Goal: Task Accomplishment & Management: Manage account settings

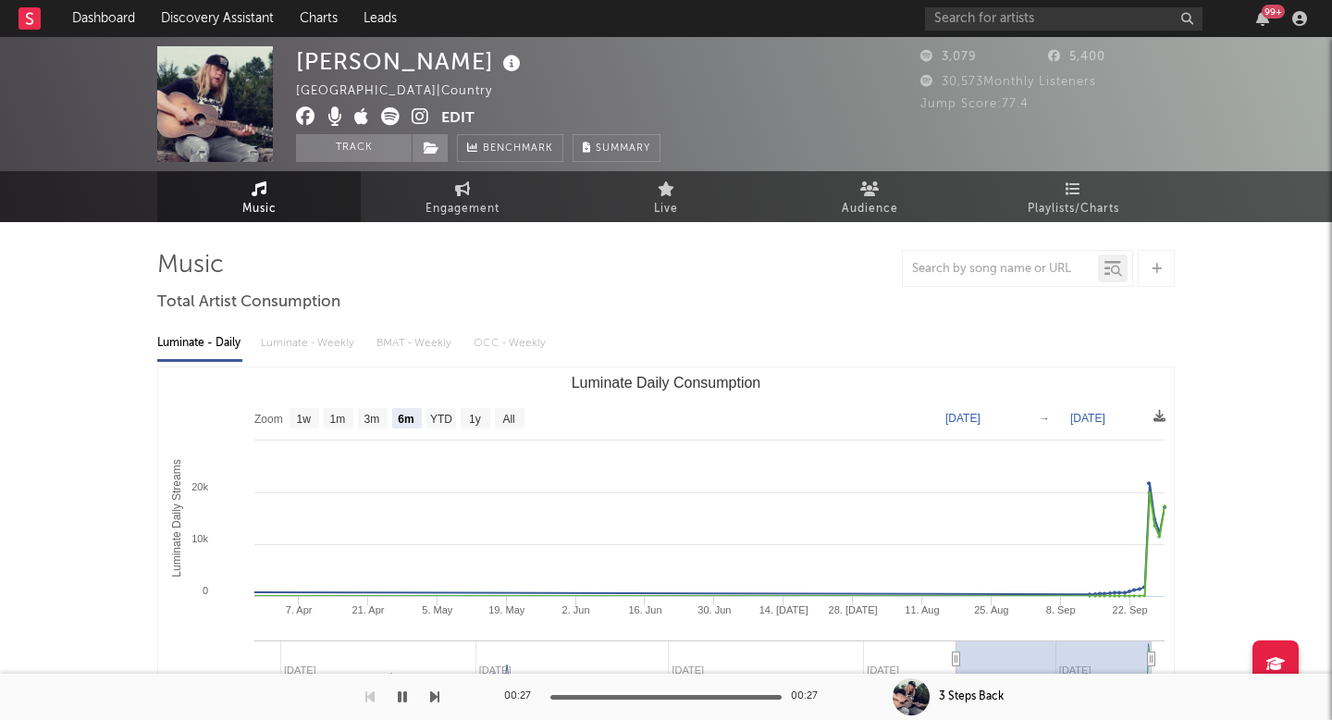
select select "6m"
click at [995, 28] on input "text" at bounding box center [1063, 18] width 277 height 23
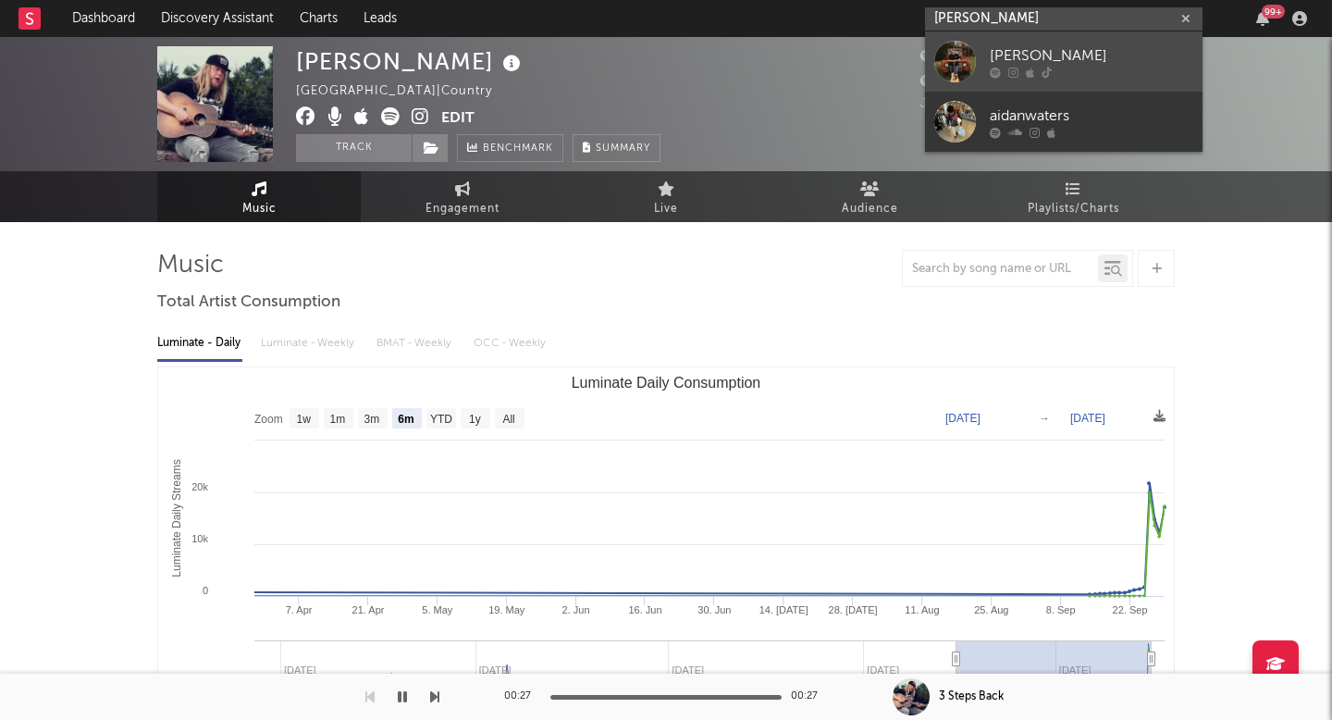
type input "aidan walters"
click at [1008, 45] on div "[PERSON_NAME]" at bounding box center [1091, 55] width 203 height 22
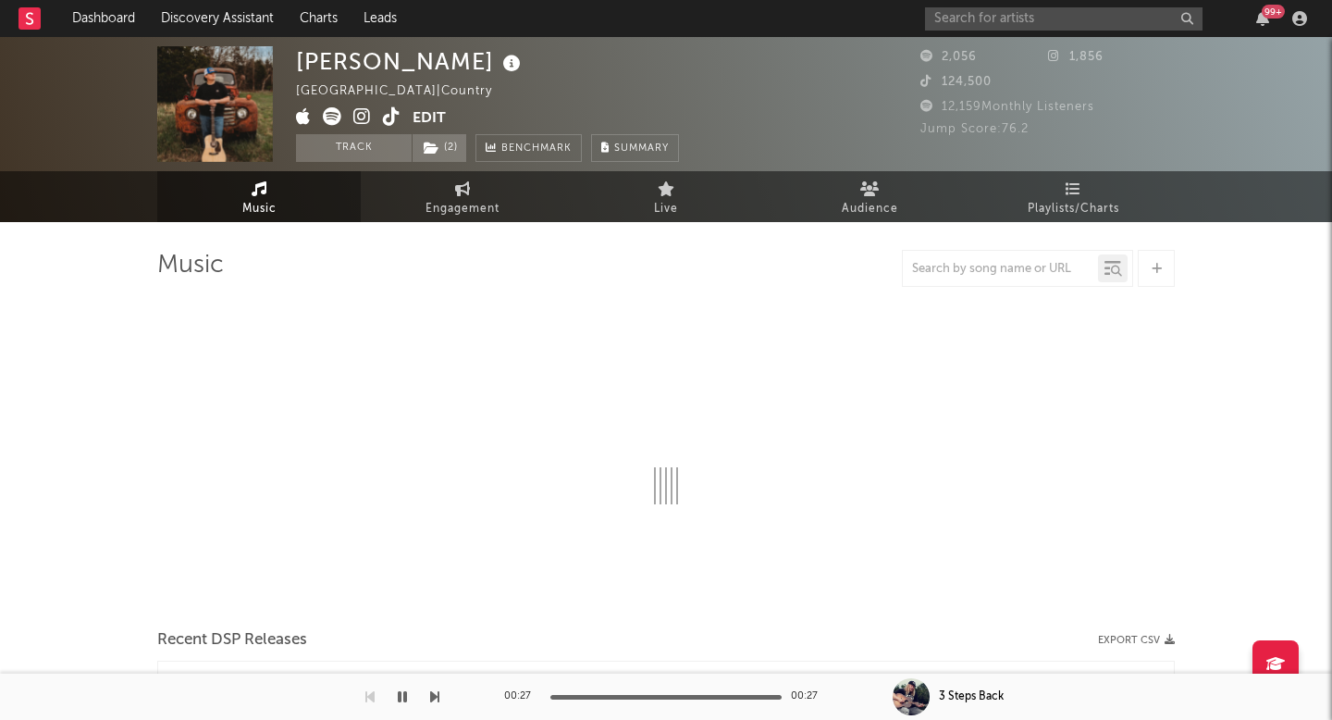
select select "1w"
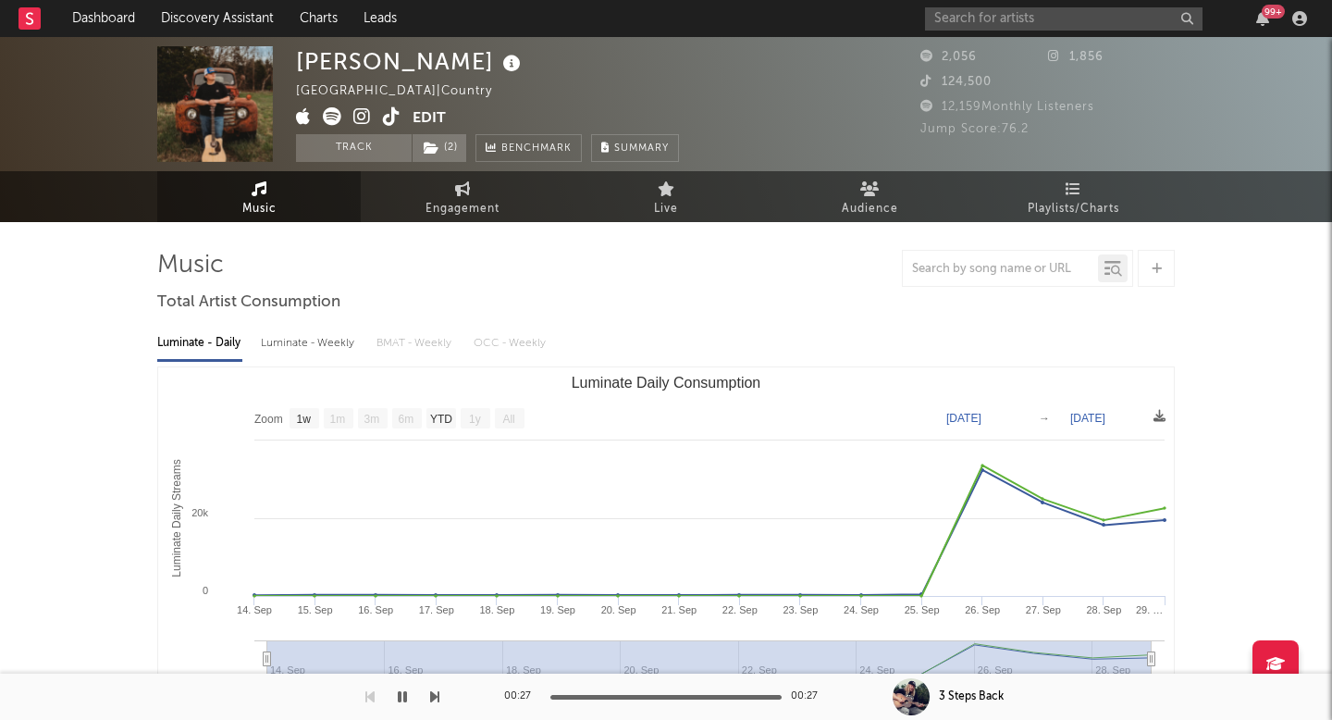
click at [388, 116] on icon at bounding box center [392, 116] width 18 height 18
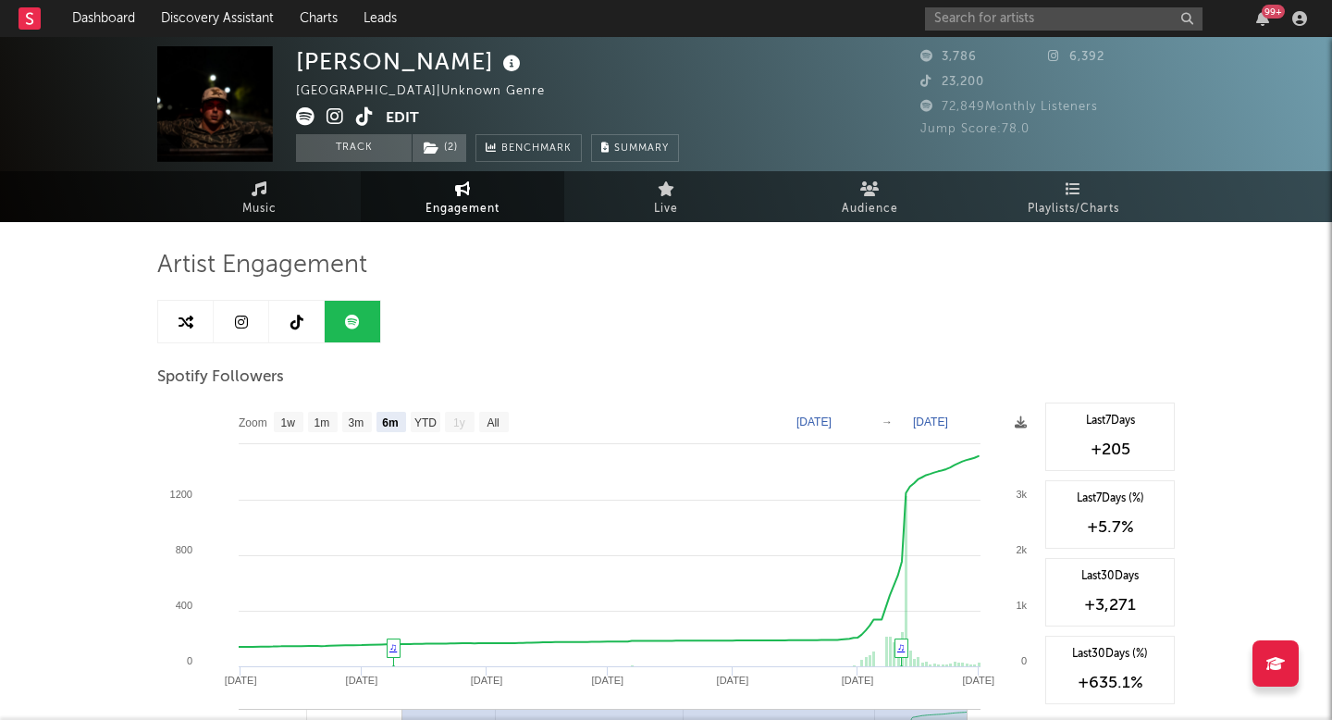
select select "6m"
select select "1w"
click at [1042, 2] on div "99 +" at bounding box center [1119, 18] width 388 height 37
click at [1041, 13] on input "text" at bounding box center [1063, 18] width 277 height 23
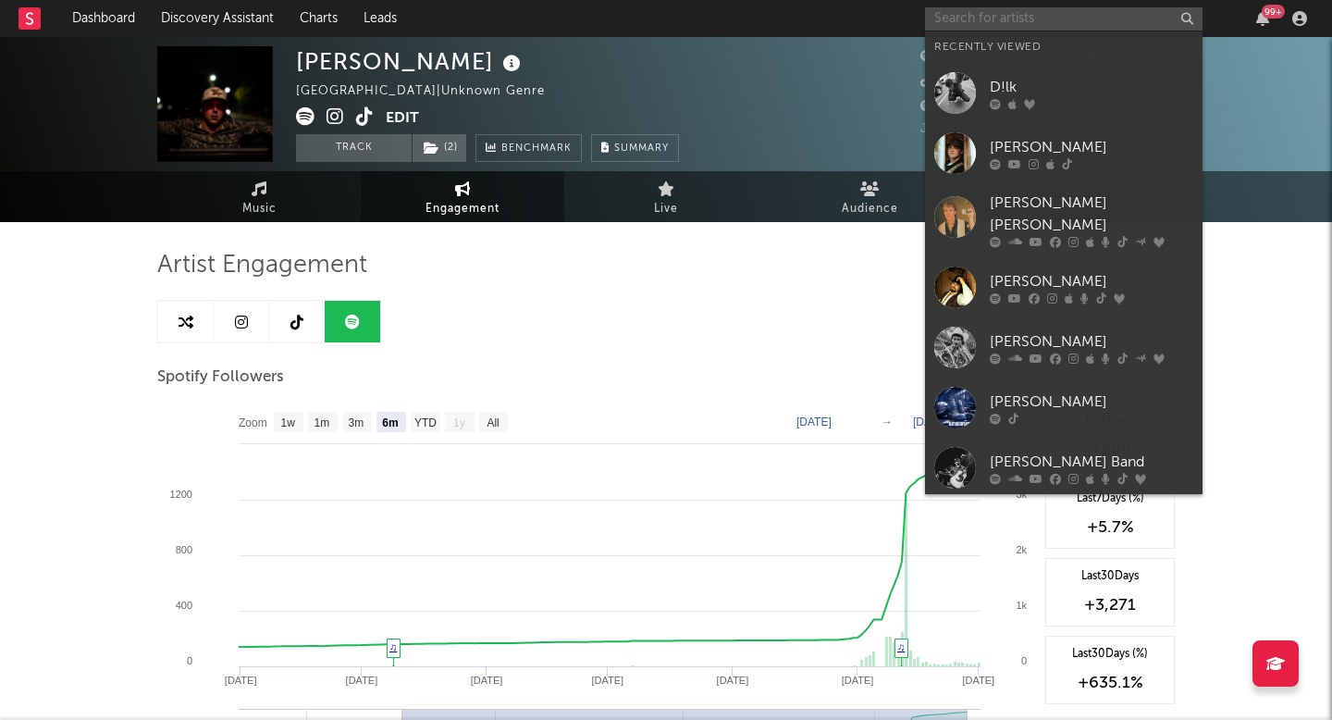
type input "c"
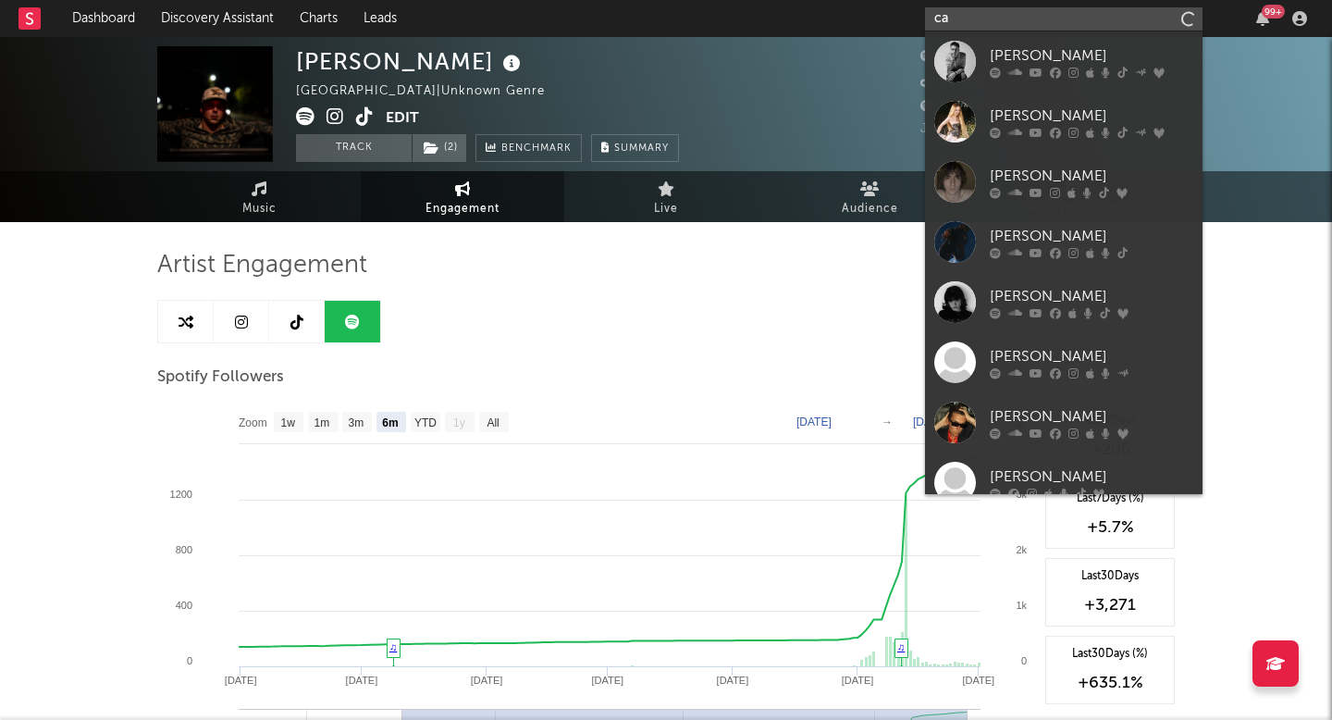
type input "c"
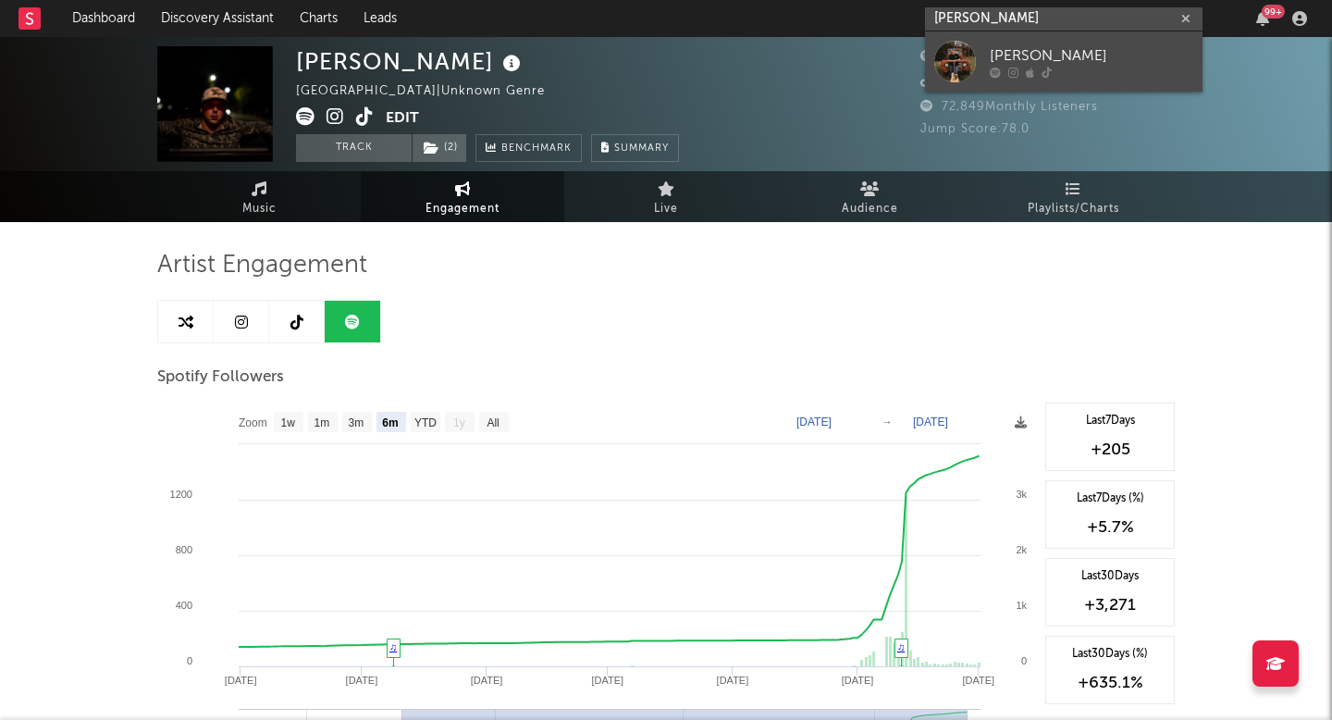
type input "[PERSON_NAME]"
click at [1085, 54] on div "[PERSON_NAME]" at bounding box center [1091, 55] width 203 height 22
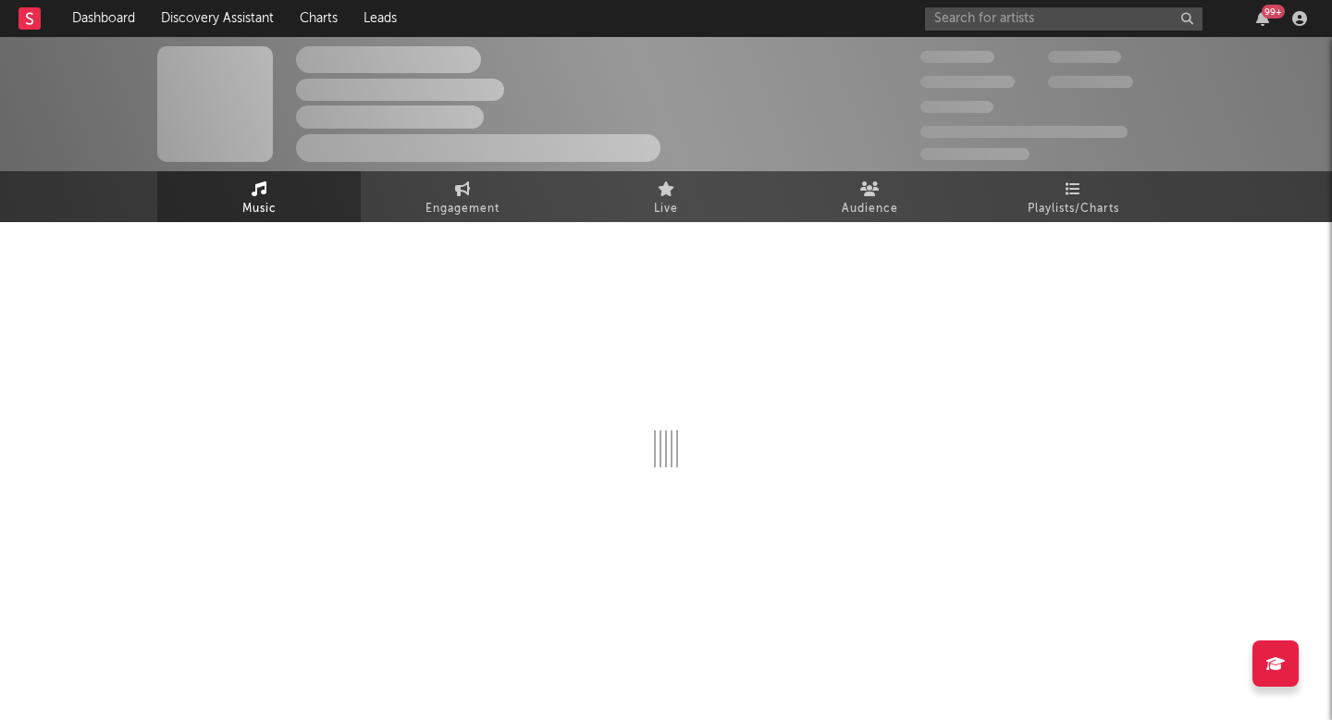
select select "1w"
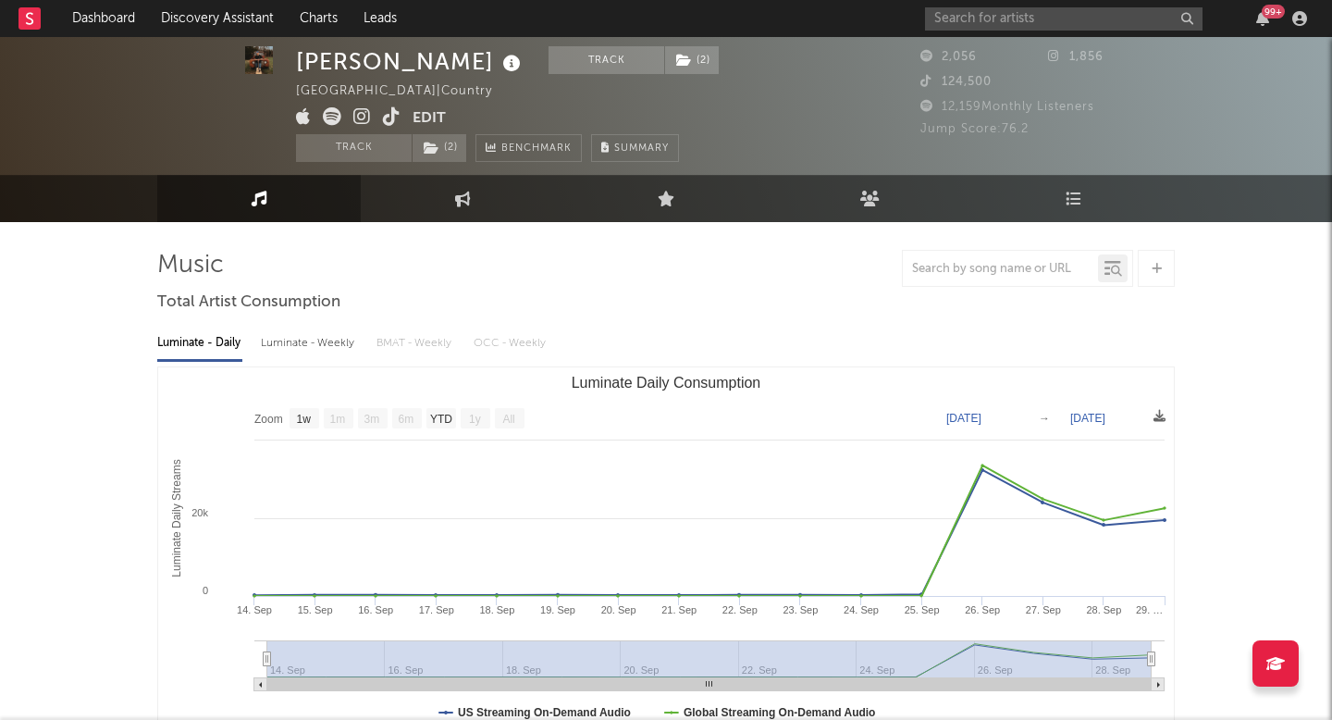
scroll to position [9, 0]
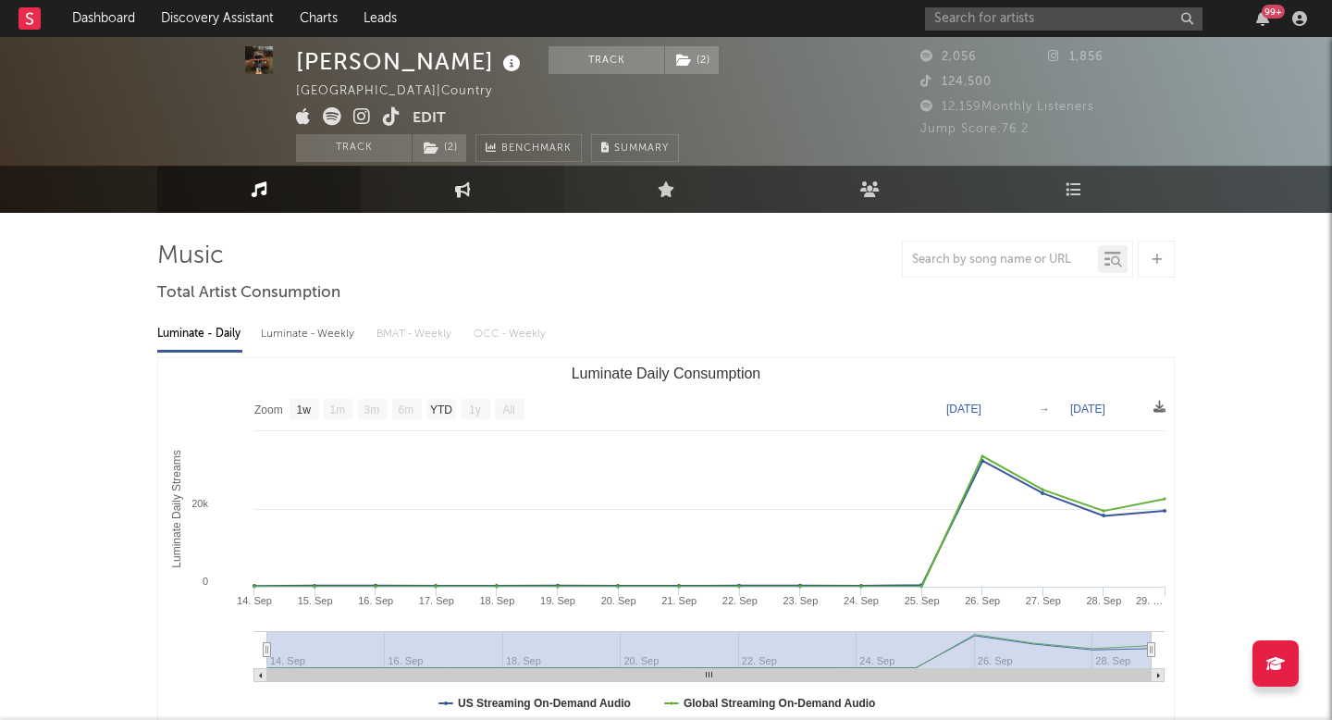
click at [469, 211] on link "Engagement" at bounding box center [462, 189] width 203 height 47
select select "1w"
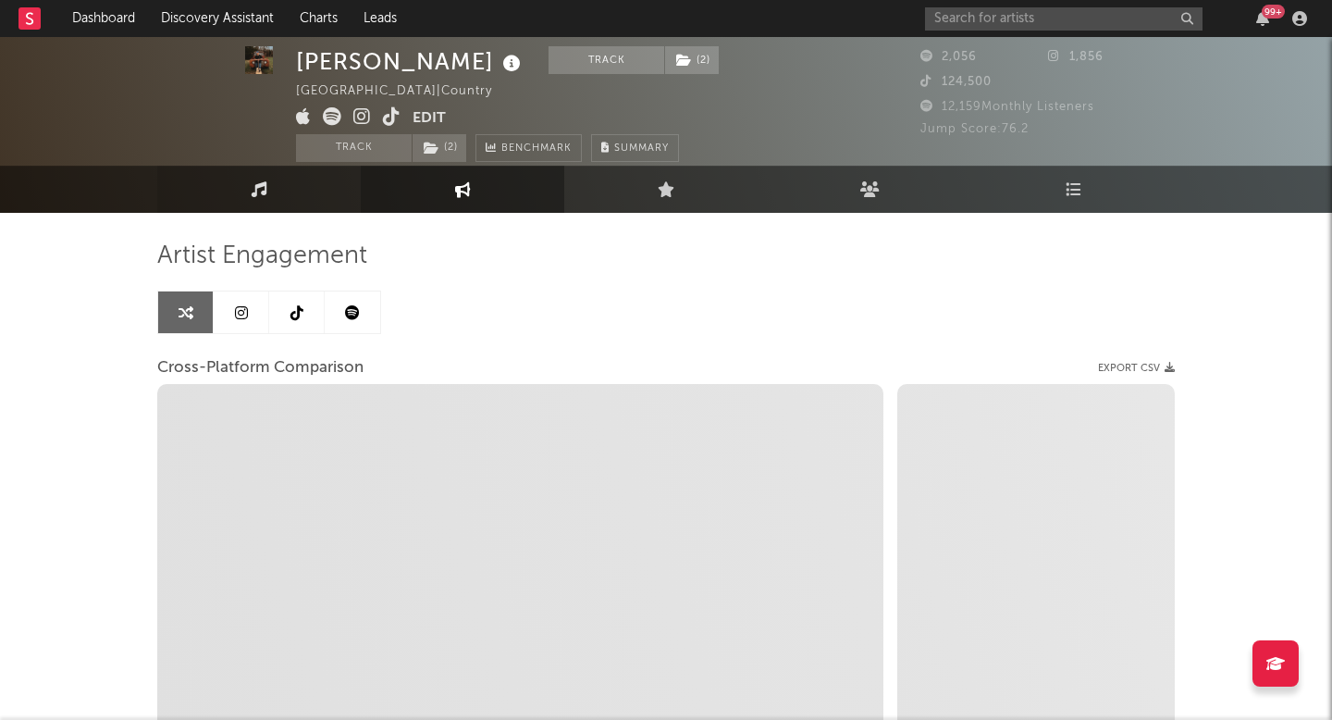
click at [314, 177] on link "Music" at bounding box center [258, 189] width 203 height 47
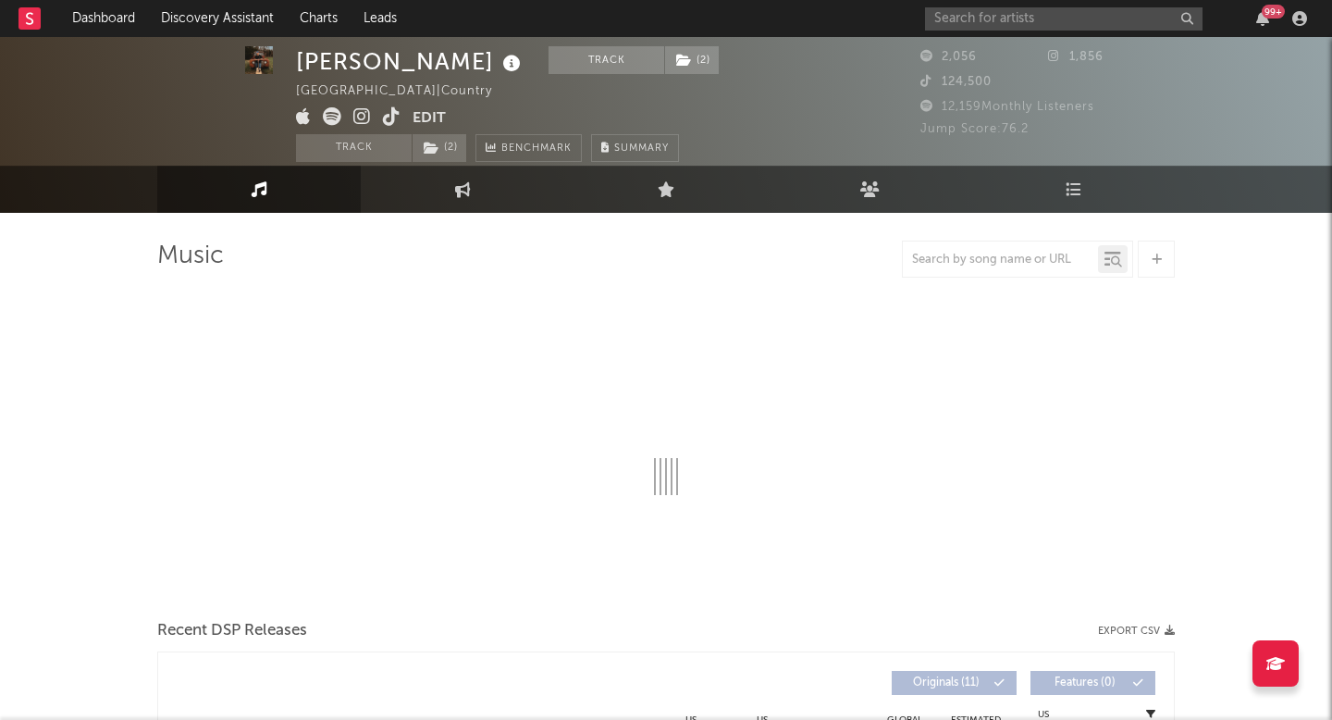
select select "1w"
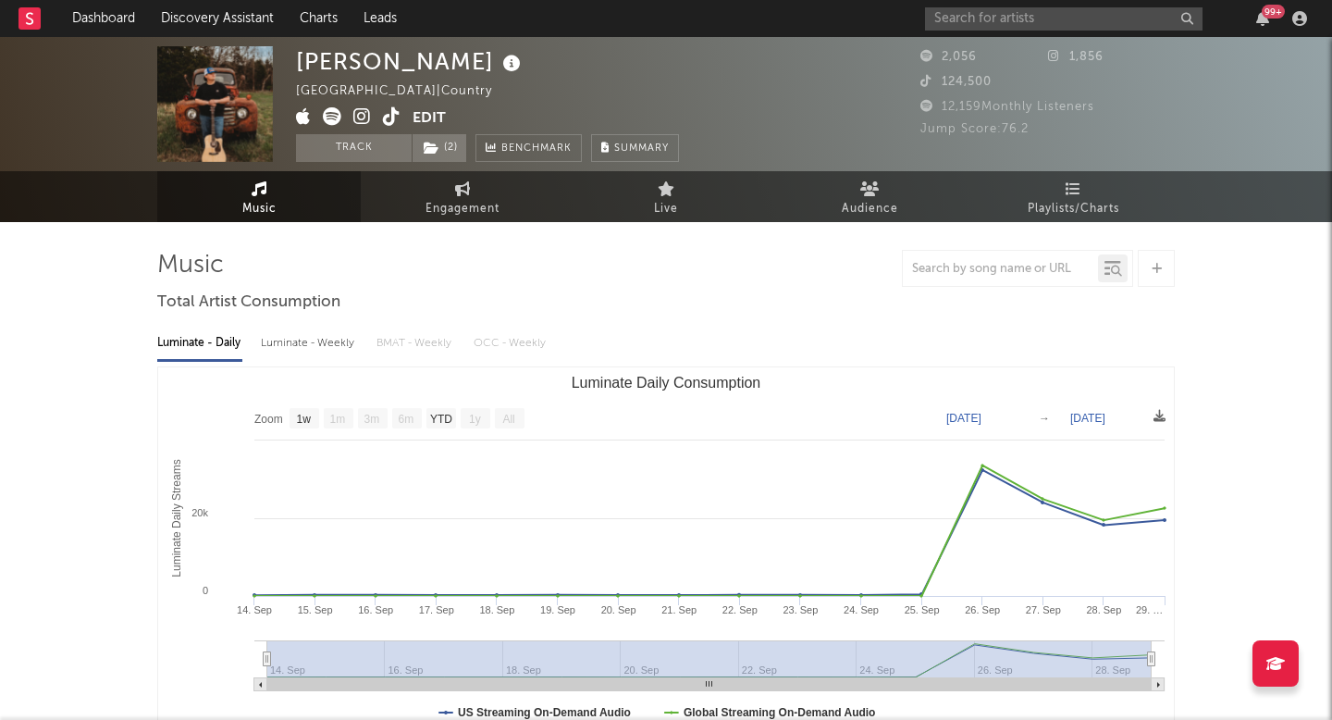
click at [385, 114] on icon at bounding box center [392, 116] width 18 height 18
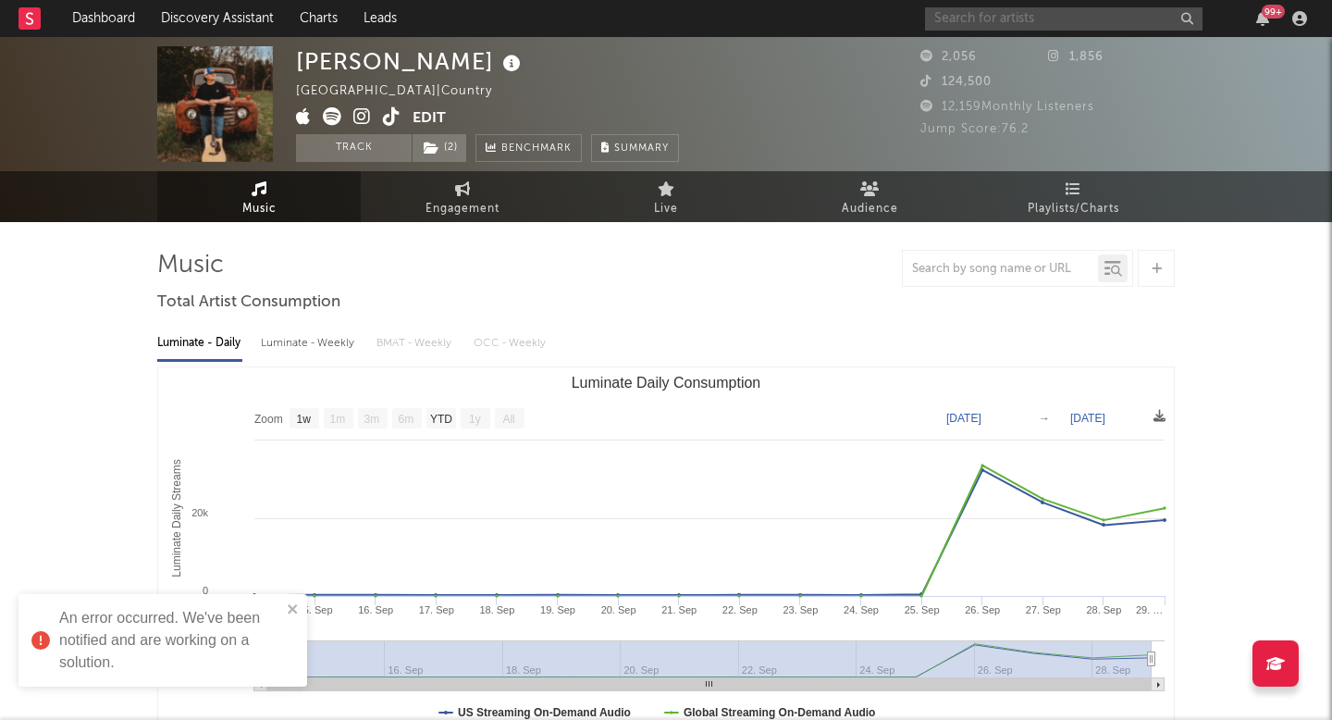
click at [993, 20] on input "text" at bounding box center [1063, 18] width 277 height 23
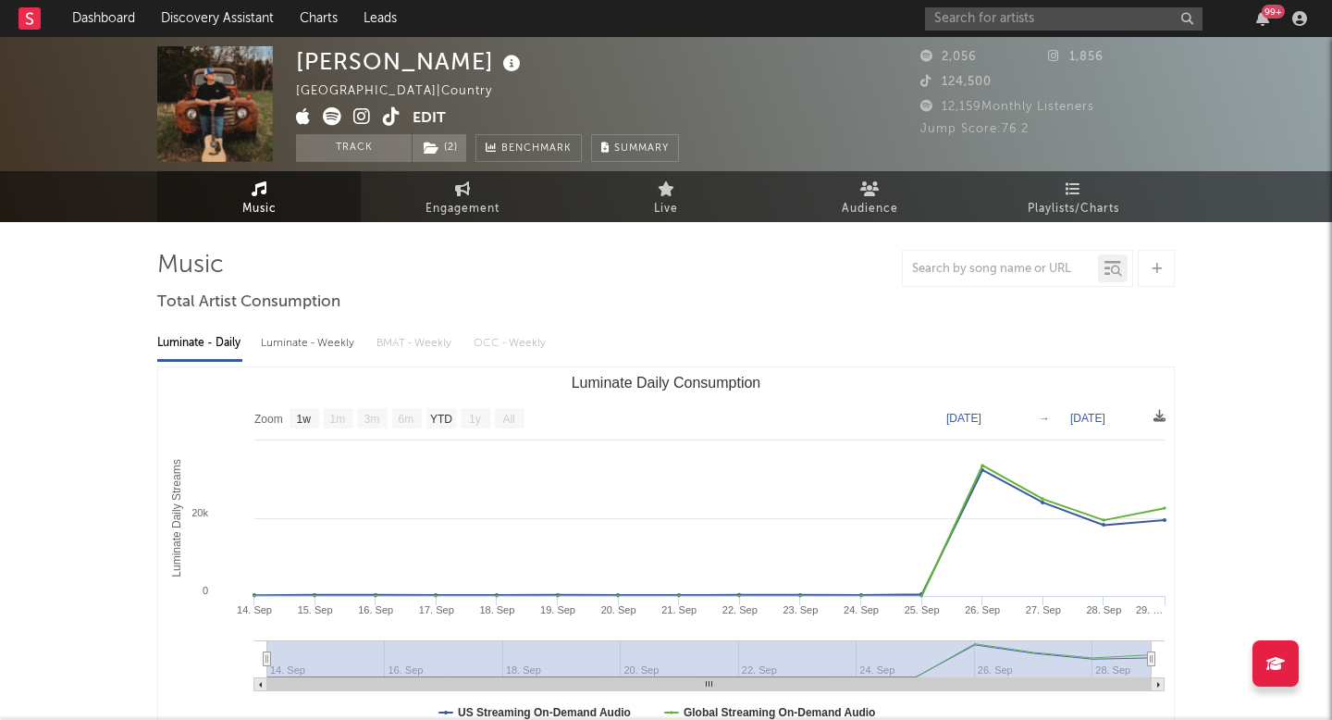
click at [692, 284] on div at bounding box center [665, 268] width 1017 height 37
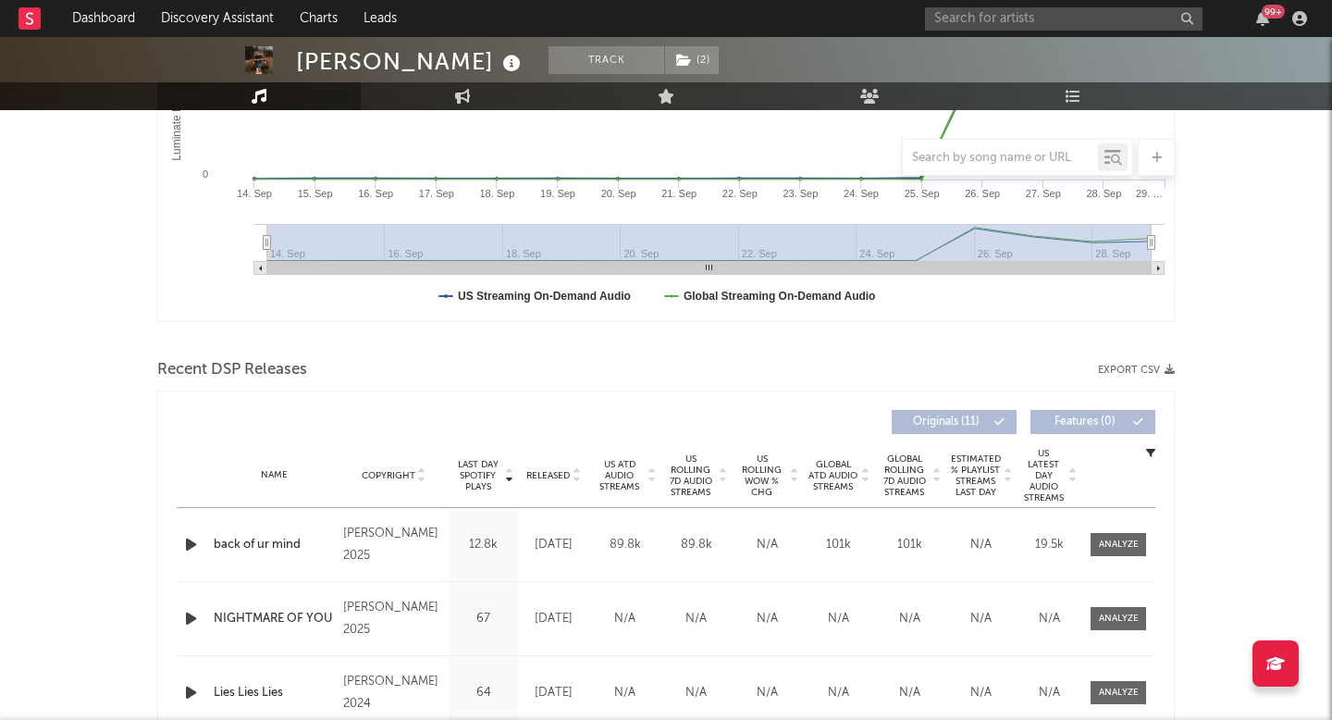
scroll to position [441, 0]
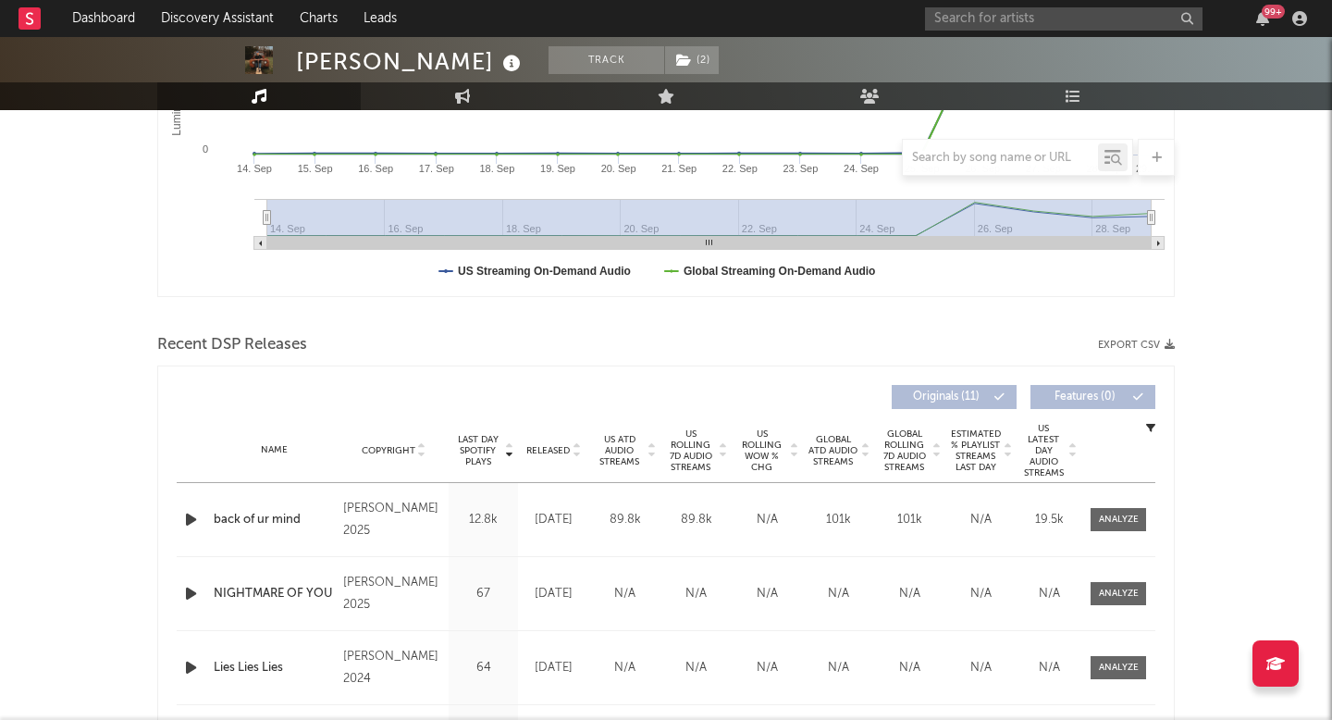
click at [737, 438] on span "US Rolling WoW % Chg" at bounding box center [761, 450] width 51 height 44
click at [759, 446] on span "US Rolling WoW % Chg" at bounding box center [761, 450] width 51 height 44
click at [704, 443] on span "US Rolling 7D Audio Streams" at bounding box center [690, 450] width 51 height 44
click at [629, 447] on span "US ATD Audio Streams" at bounding box center [619, 450] width 51 height 33
click at [682, 446] on span "US Rolling 7D Audio Streams" at bounding box center [690, 450] width 51 height 44
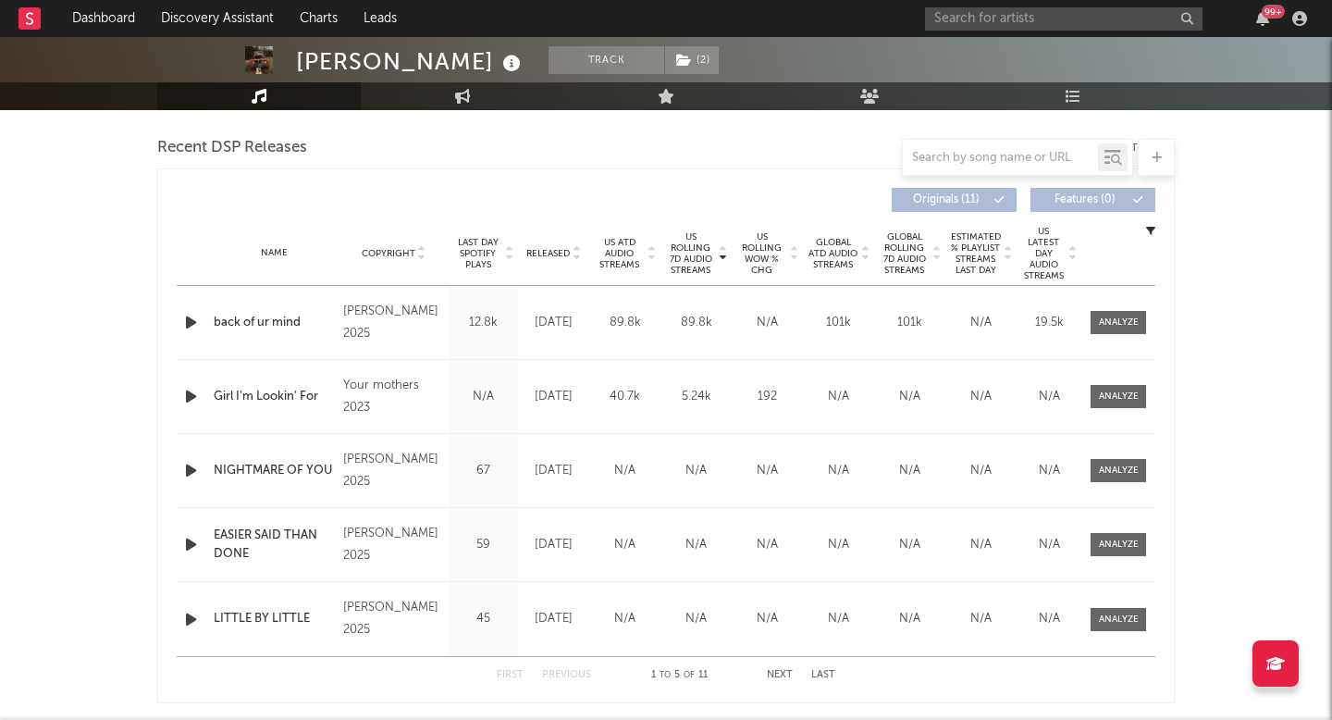
scroll to position [645, 0]
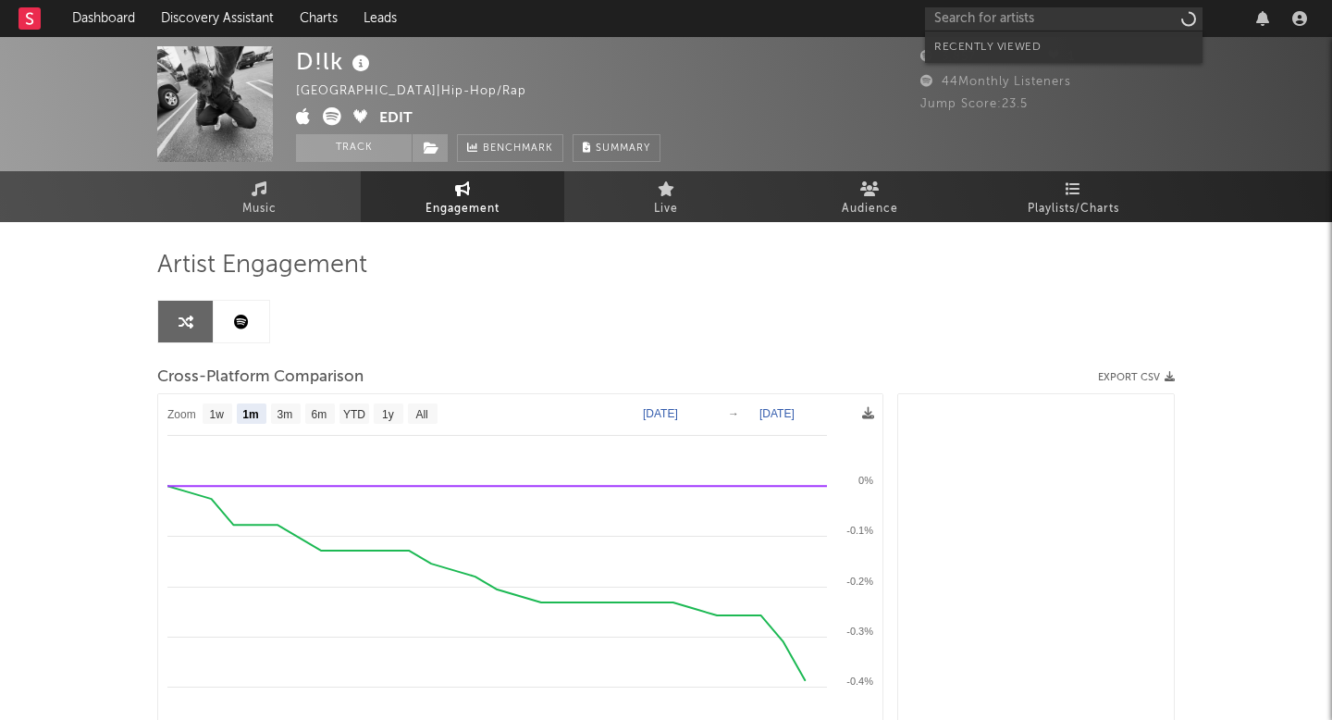
select select "1m"
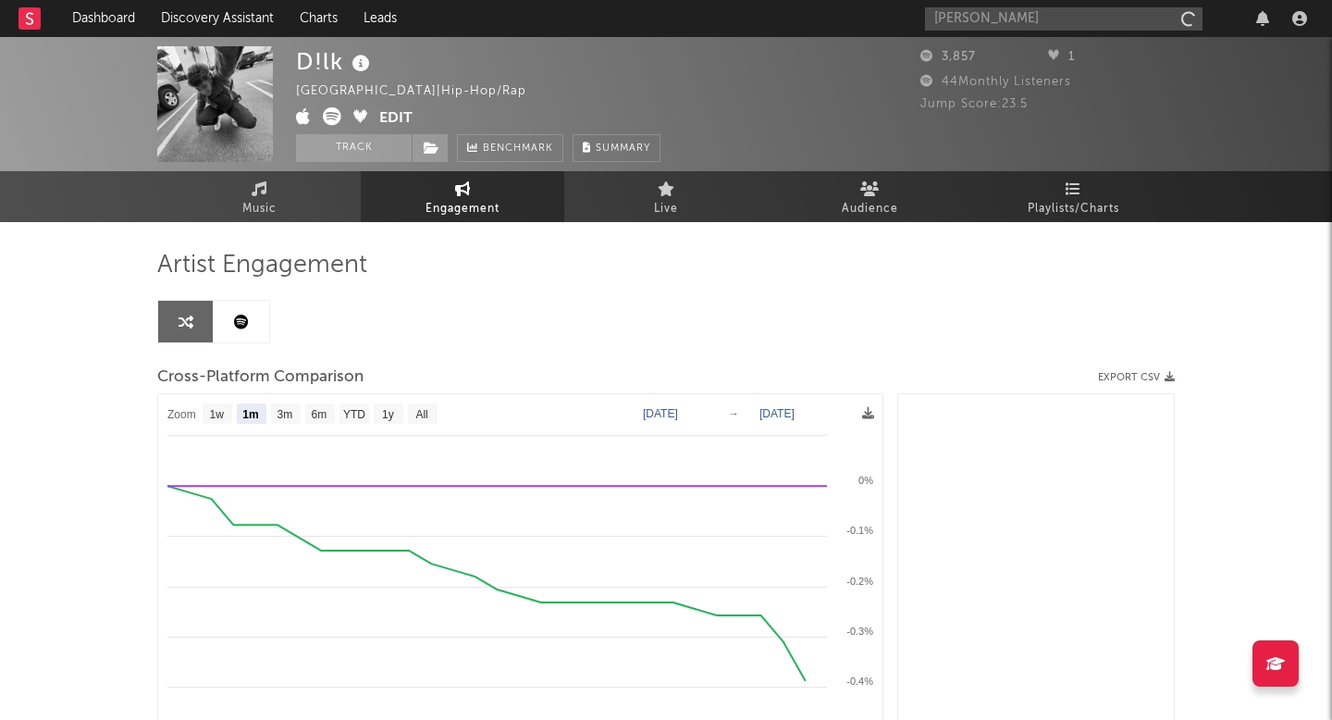
type input "benny"
select select "1m"
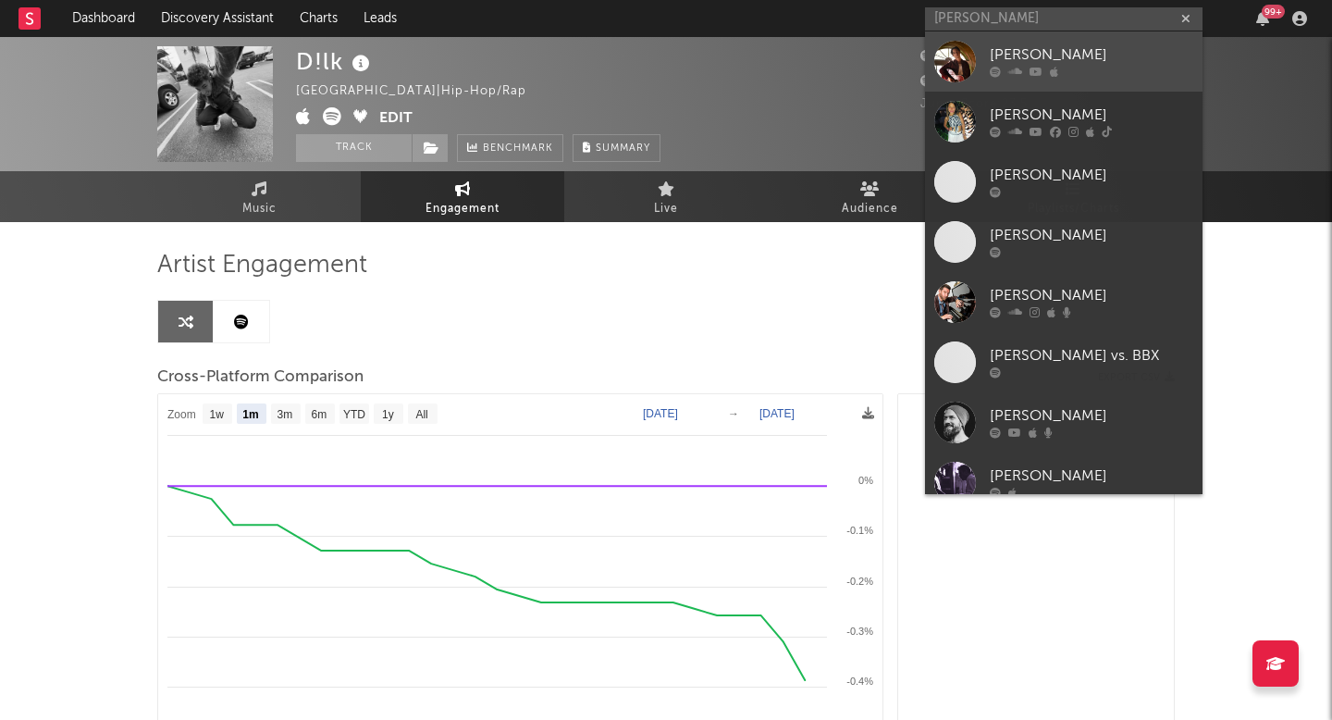
type input "benny g"
click at [1050, 57] on div "Benny G" at bounding box center [1091, 55] width 203 height 22
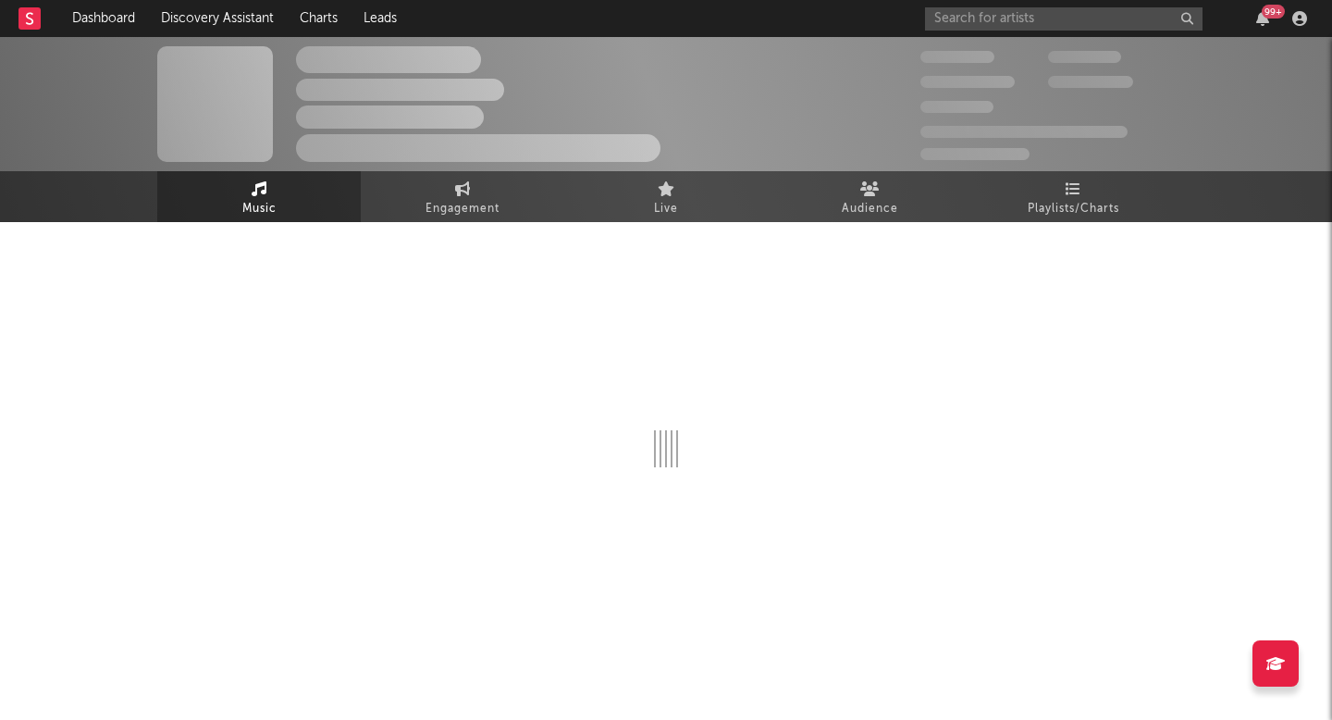
select select "1w"
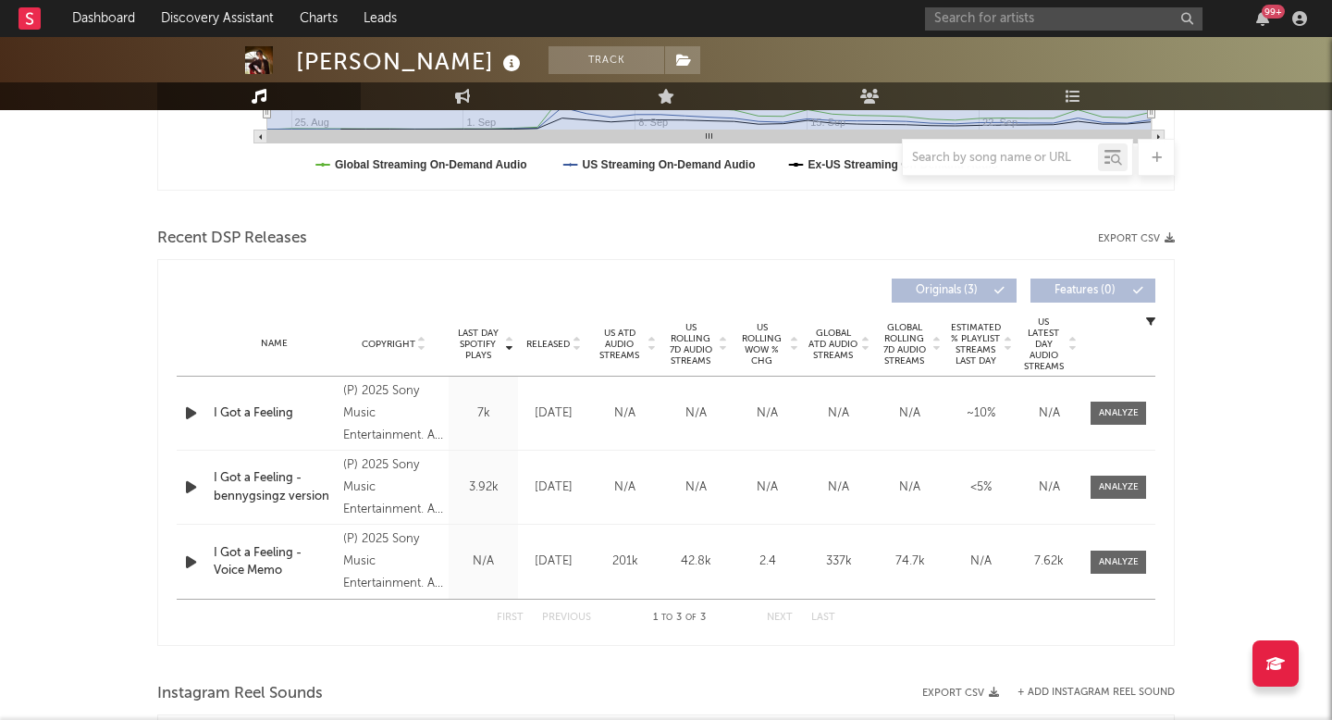
scroll to position [595, 0]
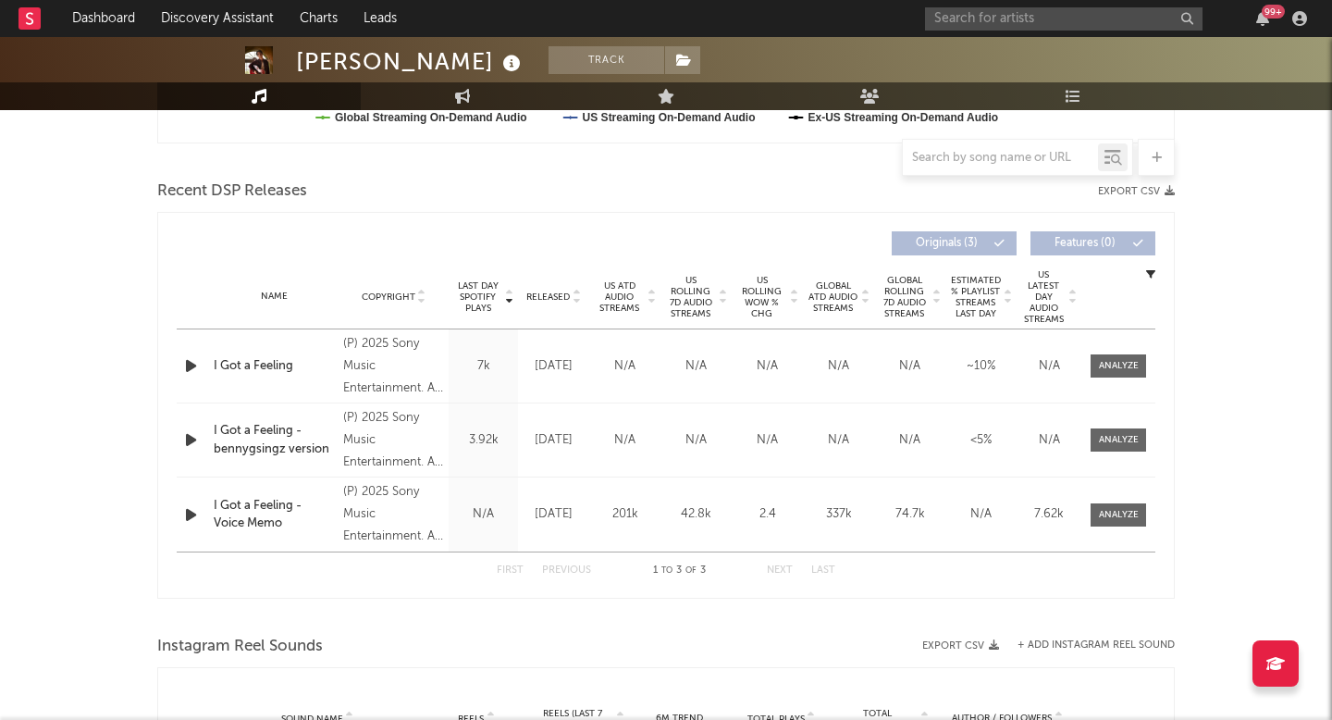
click at [191, 363] on icon "button" at bounding box center [190, 365] width 19 height 23
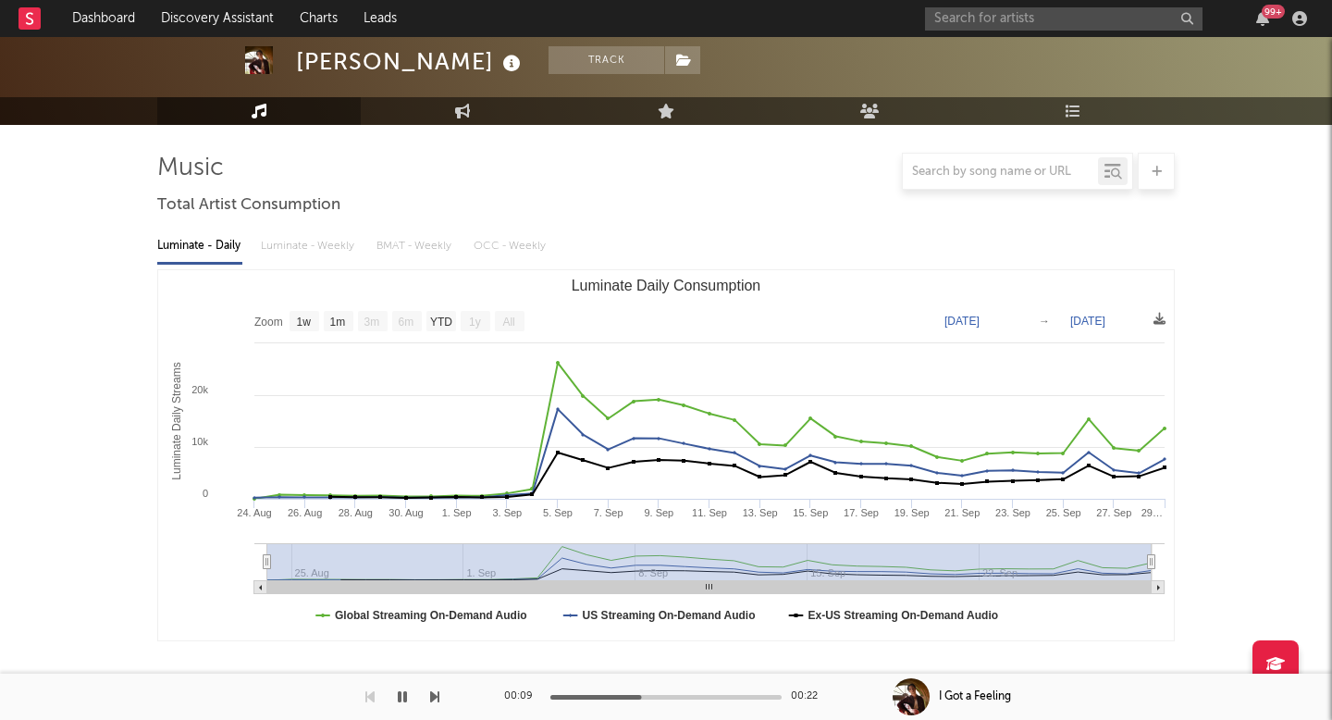
scroll to position [0, 0]
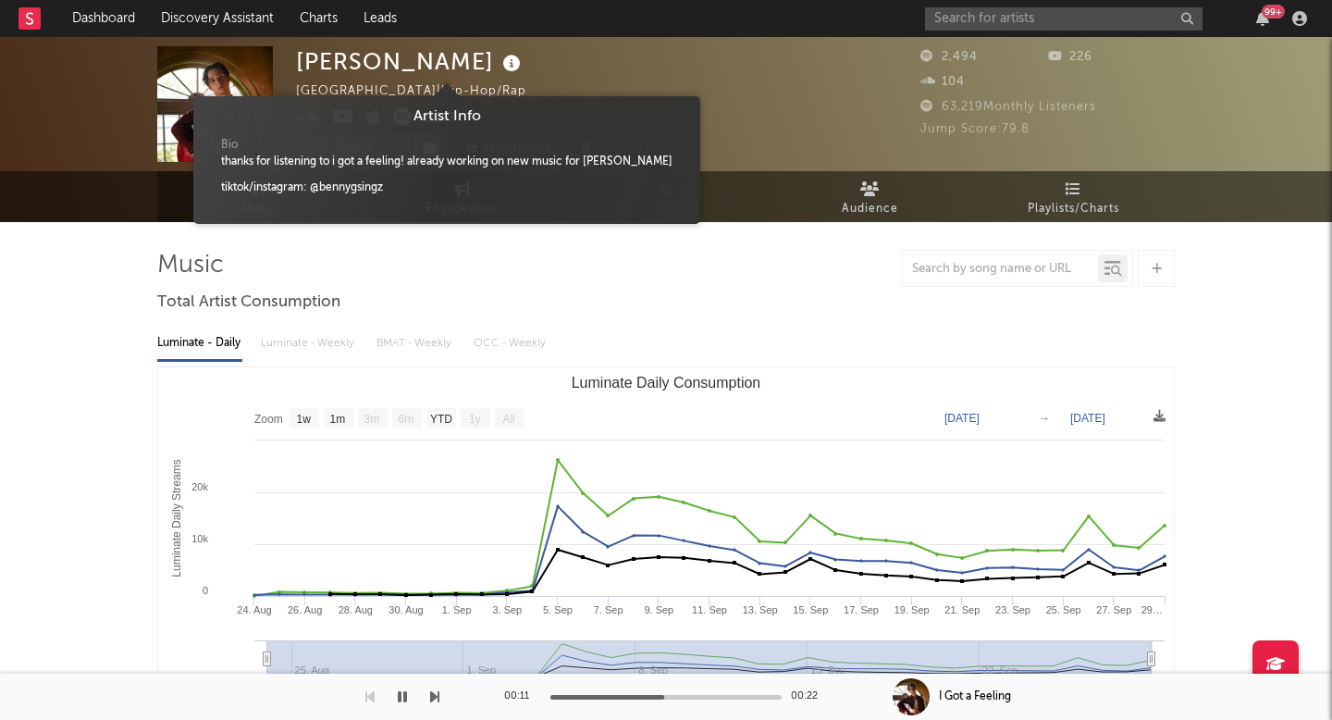
drag, startPoint x: 401, startPoint y: 60, endPoint x: 277, endPoint y: 60, distance: 123.0
click at [277, 60] on div "Benny G United States | Hip-Hop/Rap Edit Track Benchmark Summary 2,494 226 104 …" at bounding box center [666, 104] width 1332 height 134
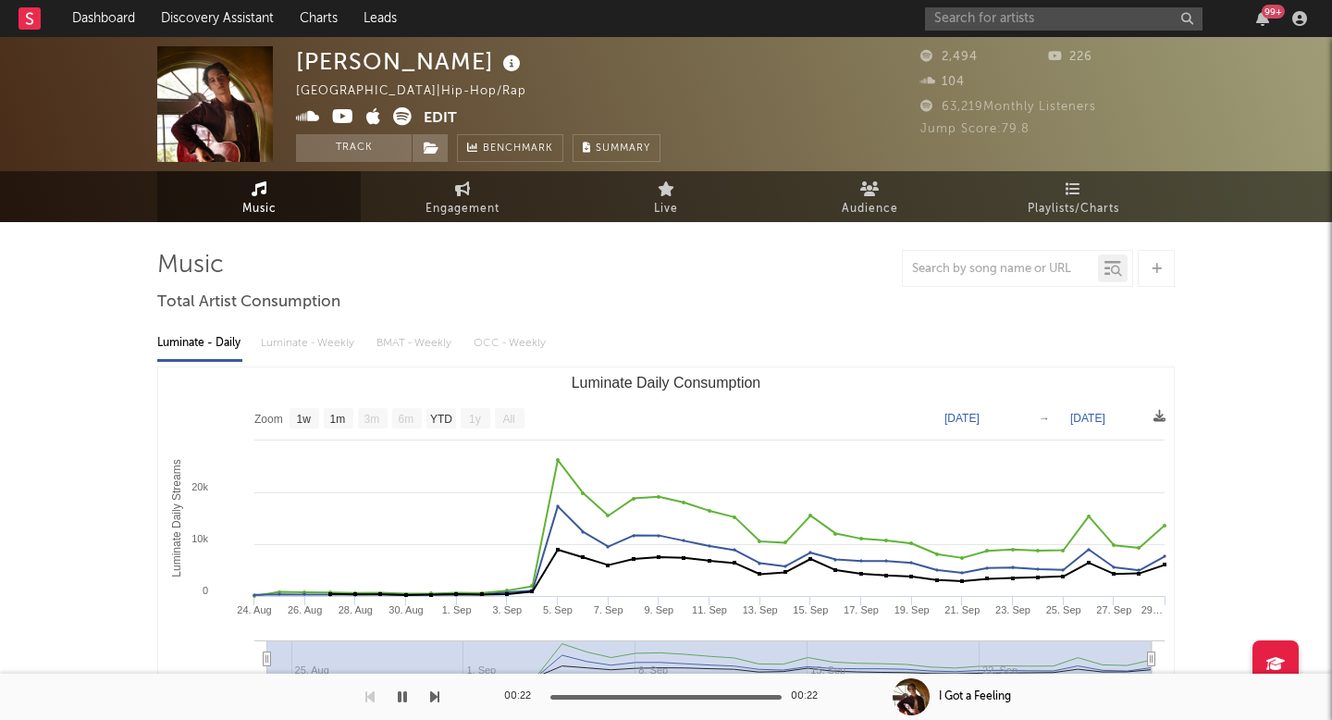
click at [438, 120] on button "Edit" at bounding box center [440, 118] width 33 height 23
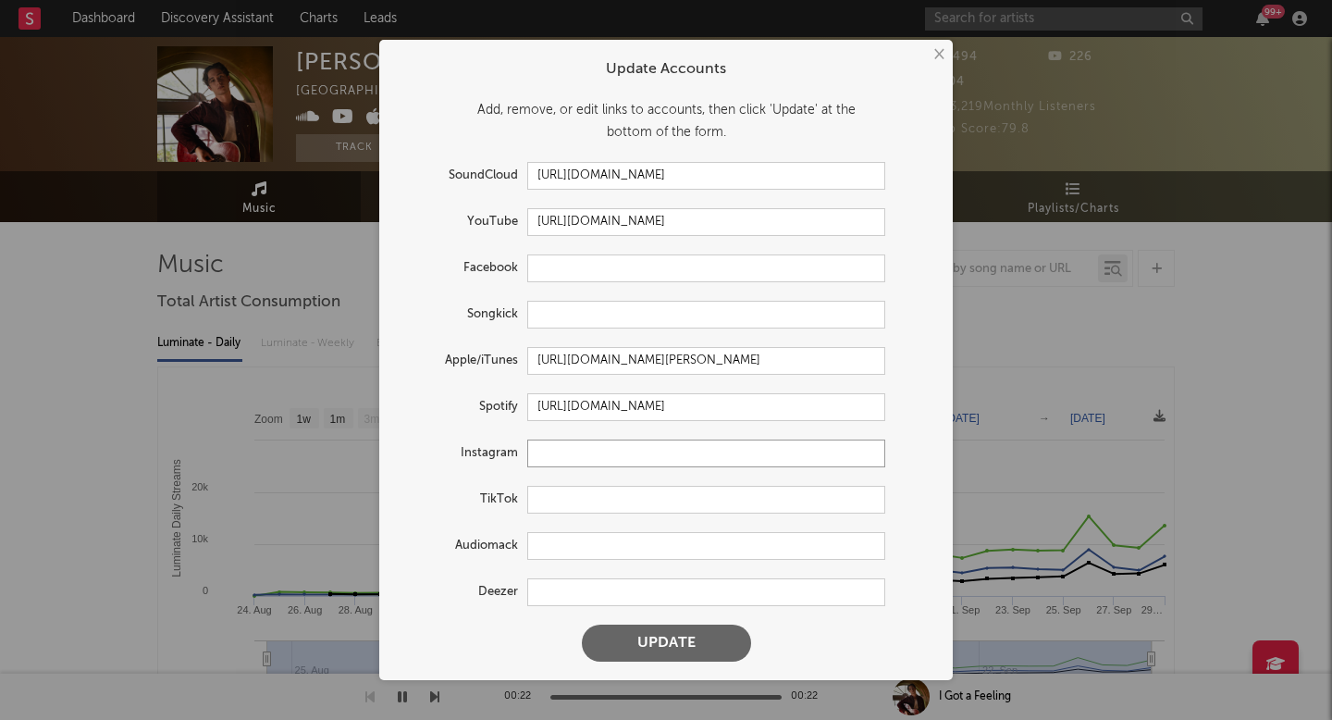
click at [574, 453] on input "text" at bounding box center [706, 453] width 358 height 28
click at [567, 495] on input "text" at bounding box center [706, 500] width 358 height 28
paste input "https://www.tiktok.com/@bennygmusic?lang=en"
click at [652, 642] on button "Update" at bounding box center [666, 642] width 169 height 37
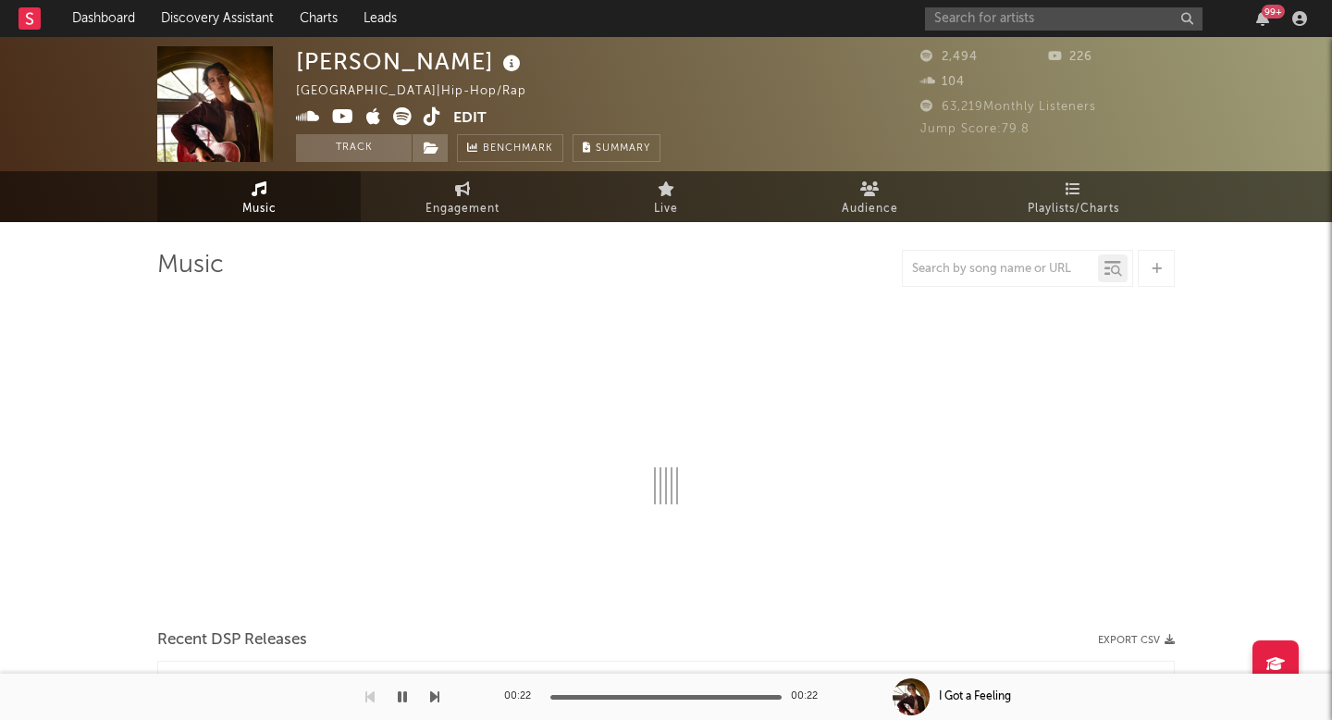
type input "https://www.tiktok.com/share/user/7063597757471900718"
select select "1w"
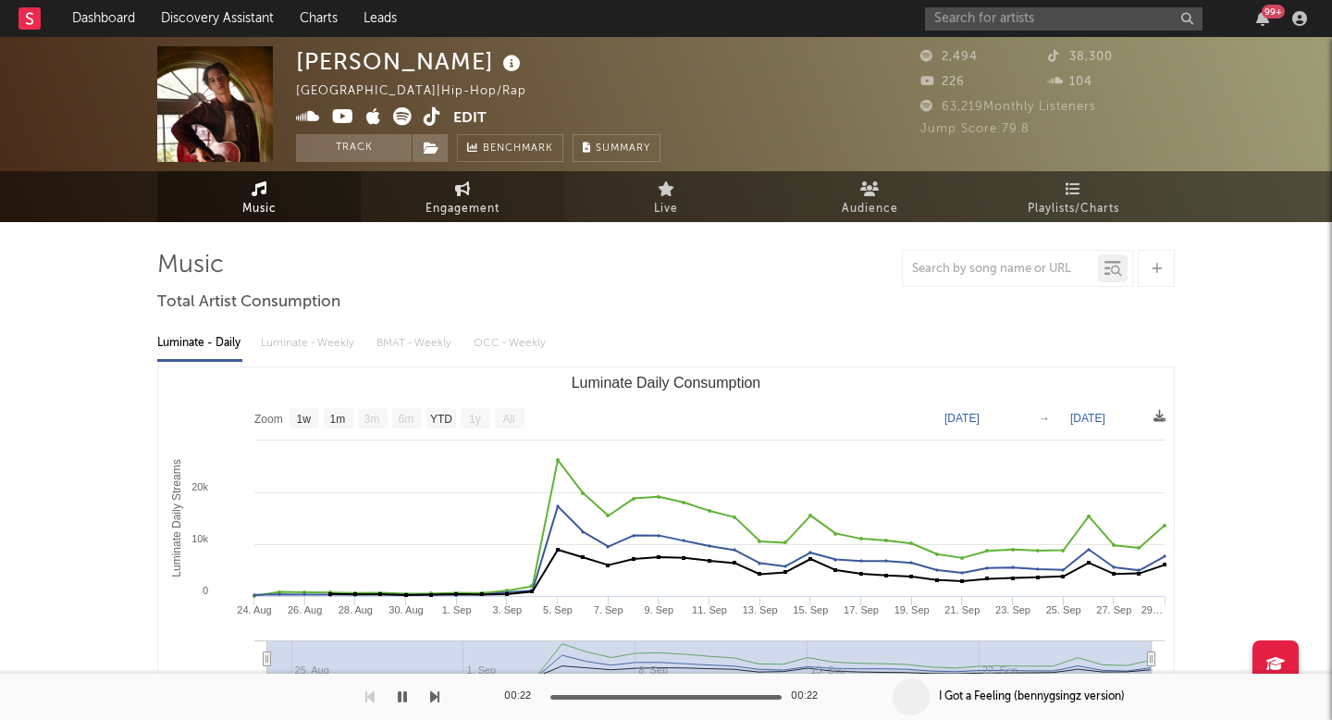
click at [502, 182] on link "Engagement" at bounding box center [462, 196] width 203 height 51
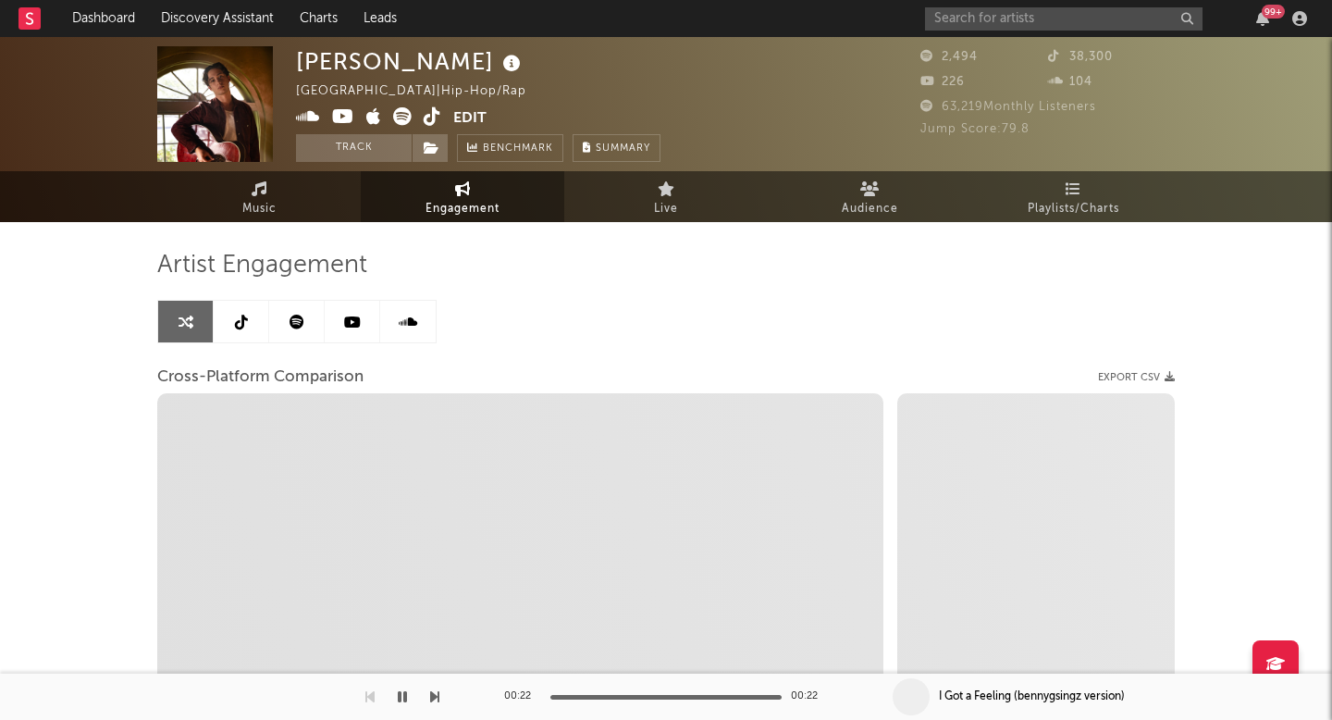
select select "1w"
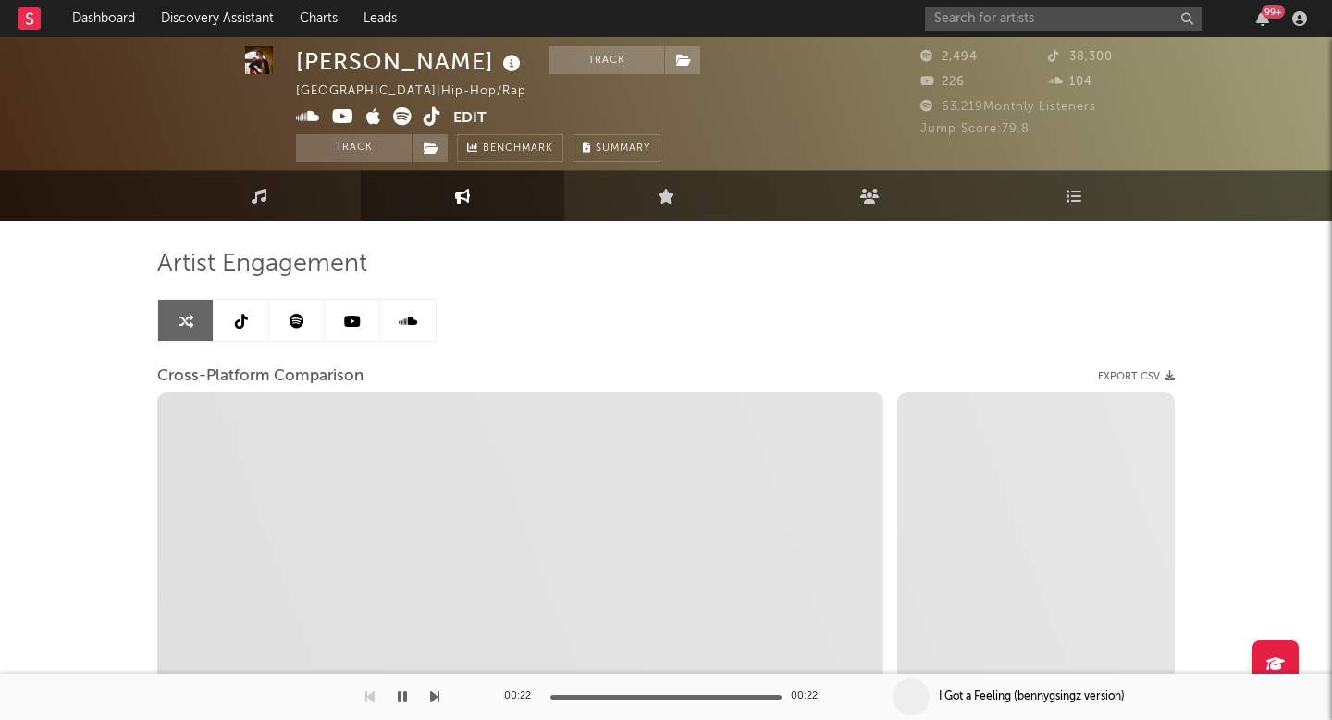
click at [240, 323] on icon at bounding box center [241, 321] width 13 height 15
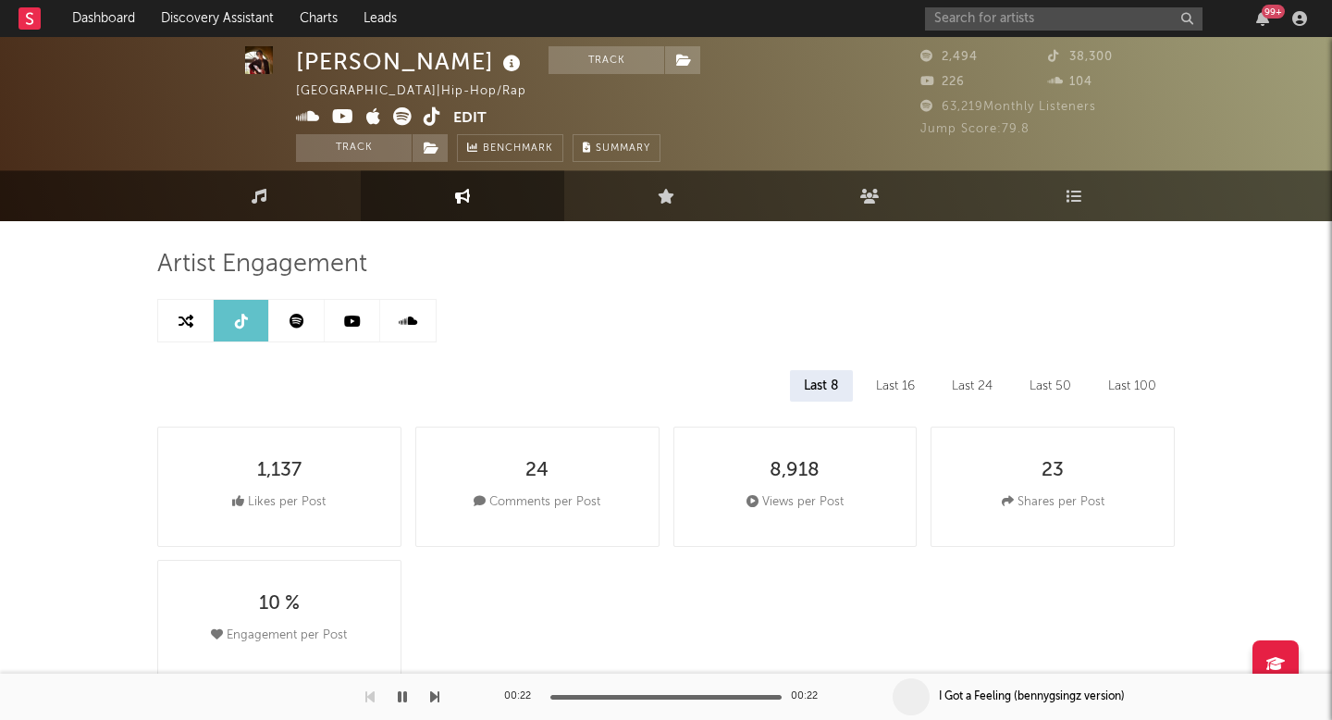
select select "6m"
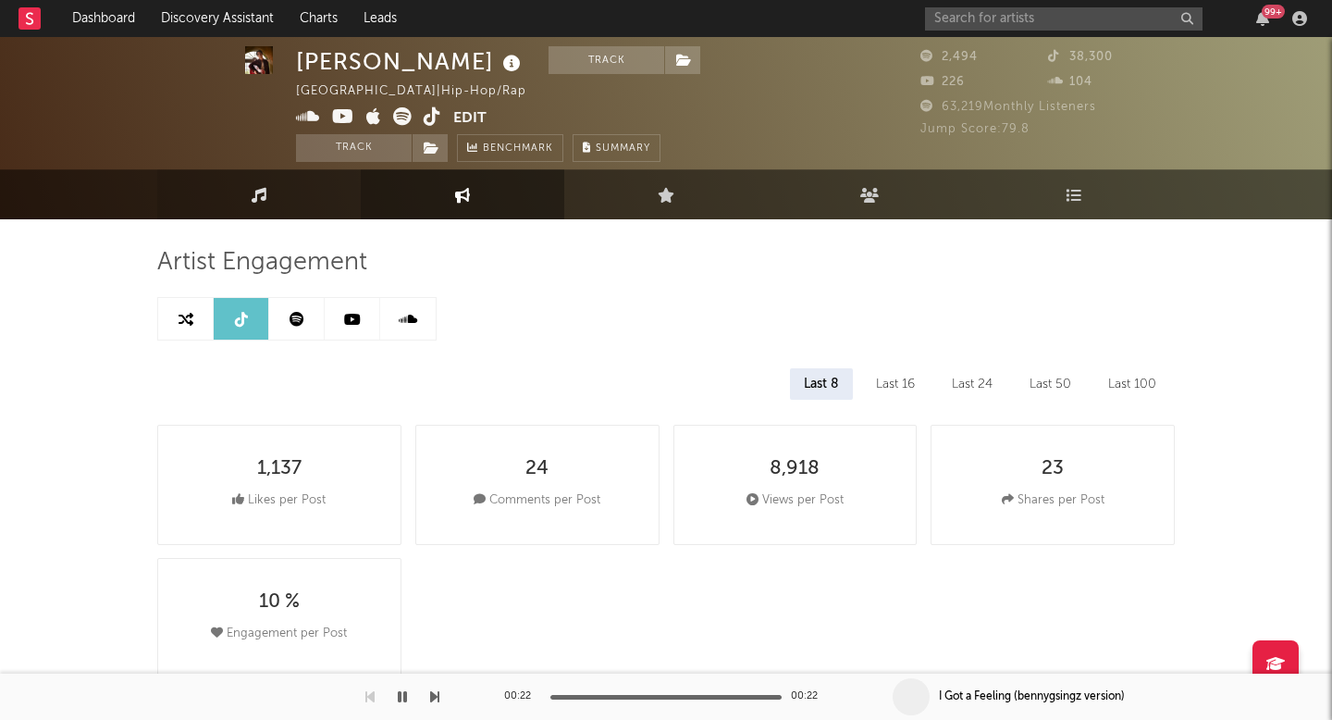
click at [327, 190] on link "Music" at bounding box center [258, 194] width 203 height 50
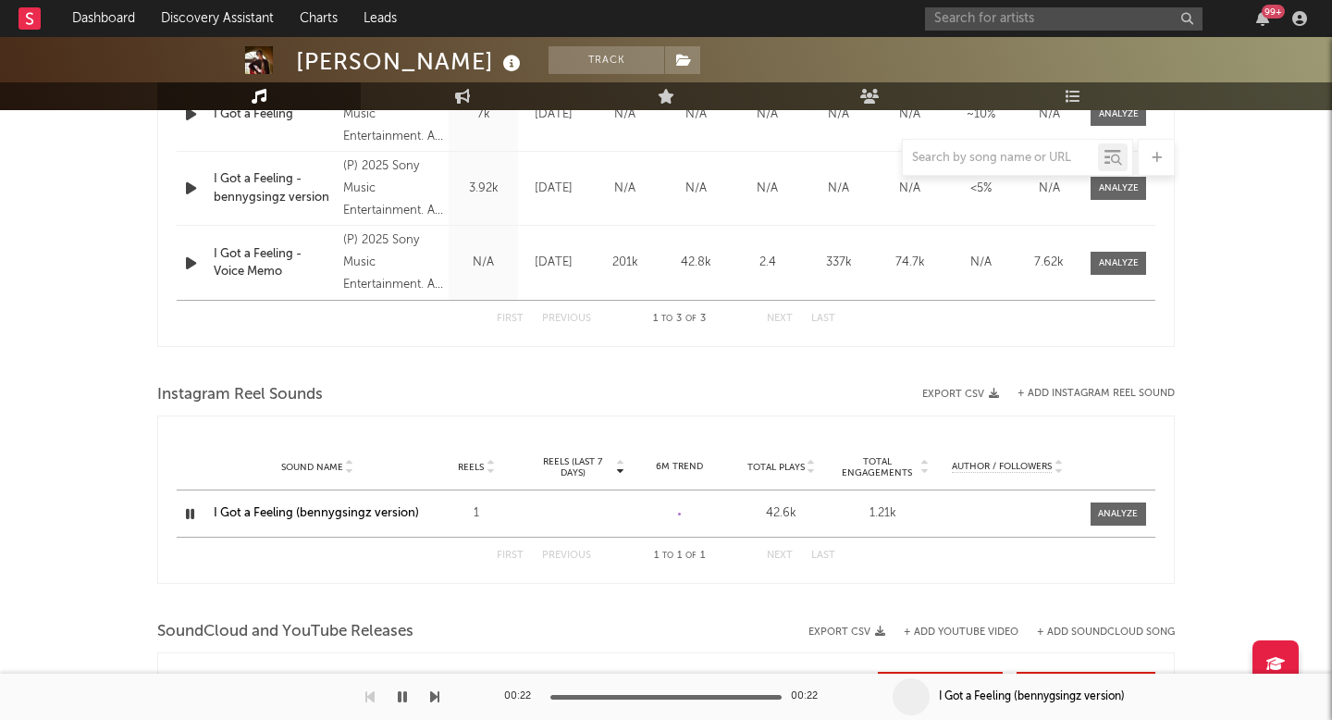
select select "1w"
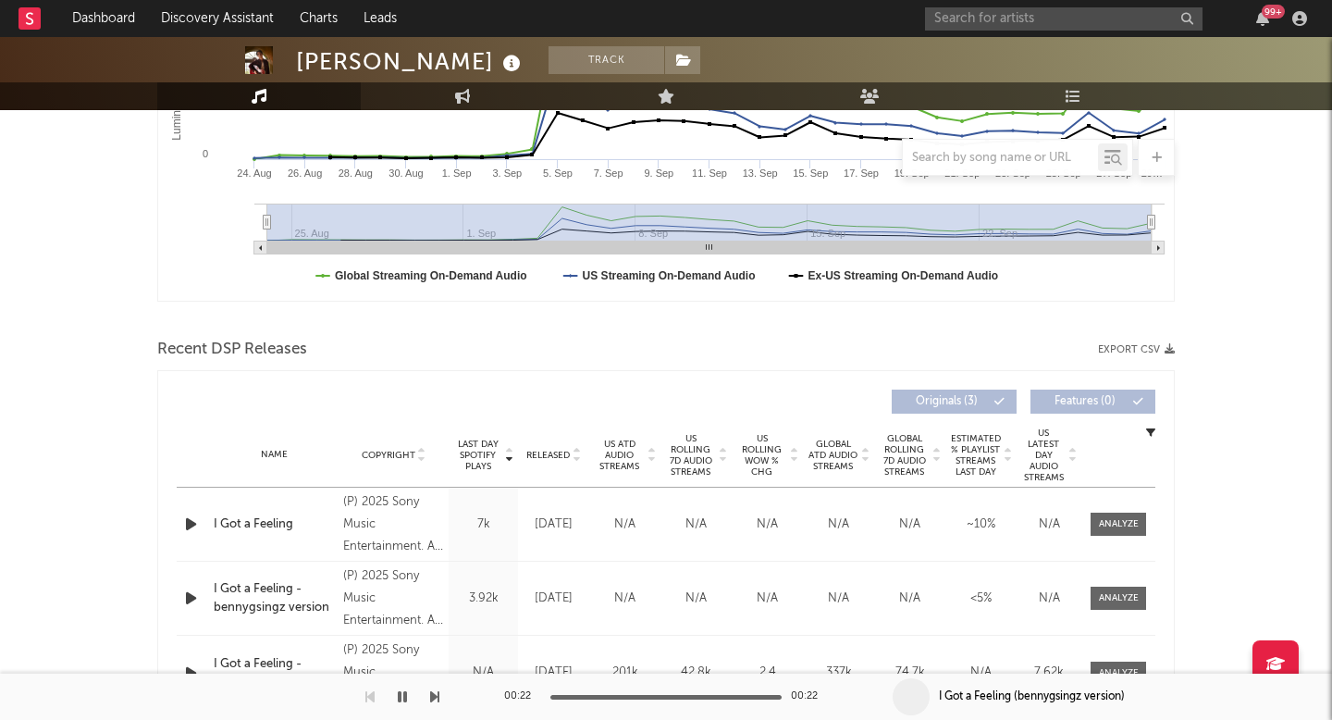
scroll to position [393, 0]
